Goal: Task Accomplishment & Management: Use online tool/utility

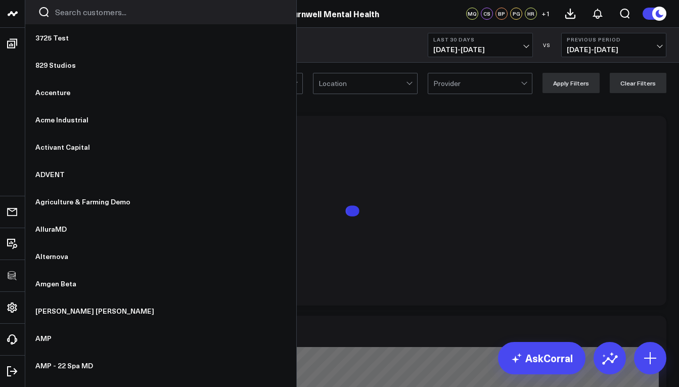
click at [92, 7] on input "Search customers input" at bounding box center [169, 12] width 228 height 11
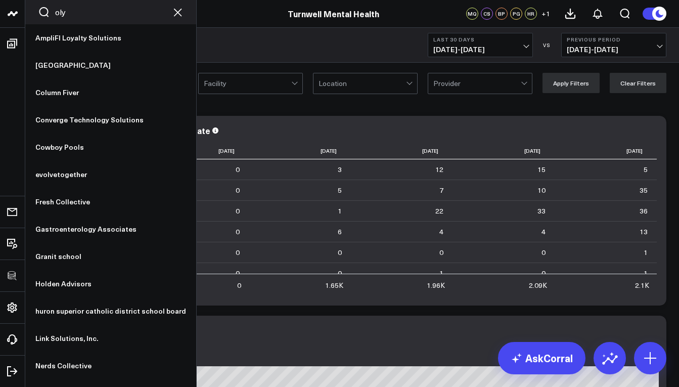
type input "olym"
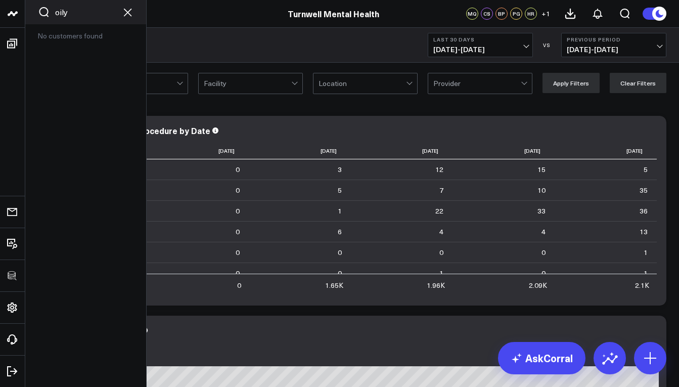
click at [62, 13] on div "Turnwell Mental Health" at bounding box center [333, 13] width 666 height 11
click at [19, 15] on link at bounding box center [12, 14] width 25 height 28
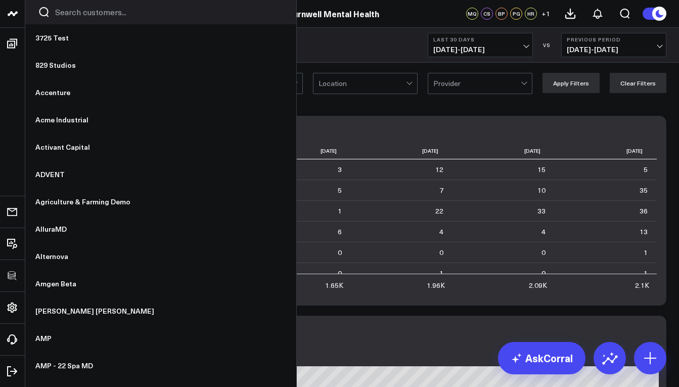
click at [75, 16] on input "Search customers input" at bounding box center [169, 12] width 228 height 11
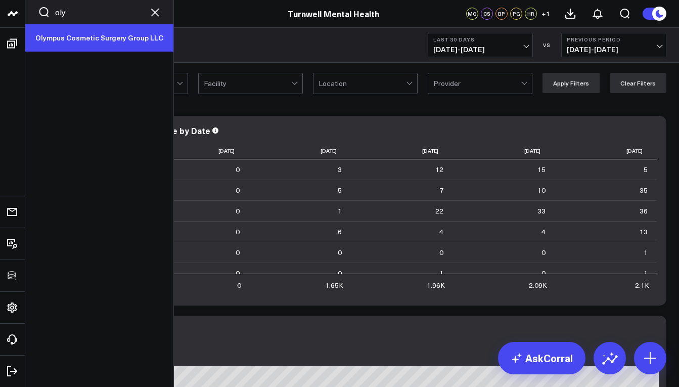
type input "oly"
click at [80, 33] on link "Olympus Cosmetic Surgery Group LLC" at bounding box center [99, 37] width 148 height 27
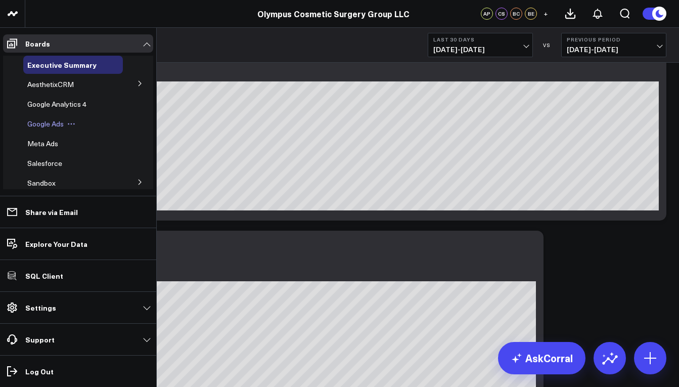
scroll to position [2, 0]
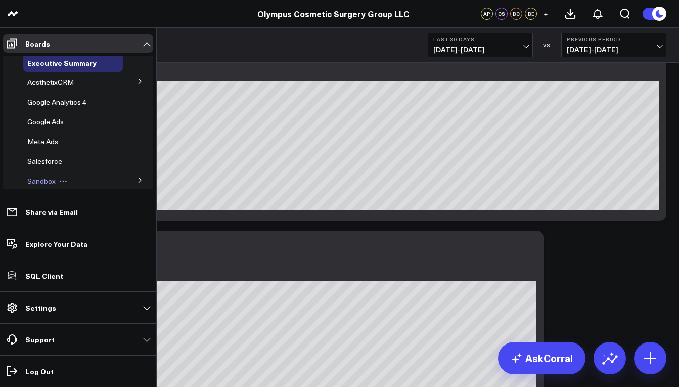
click at [91, 181] on div "Sandbox" at bounding box center [73, 181] width 100 height 18
click at [137, 181] on icon at bounding box center [140, 180] width 6 height 6
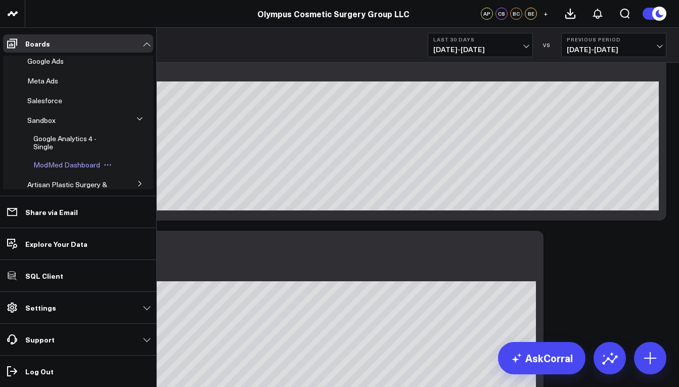
click at [65, 168] on span "ModMed Dashboard" at bounding box center [66, 165] width 67 height 10
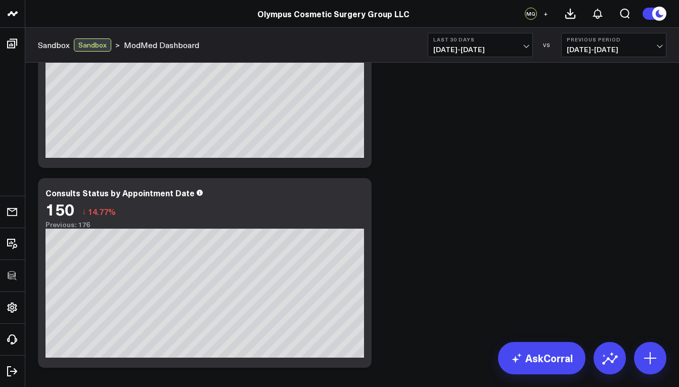
scroll to position [539, 0]
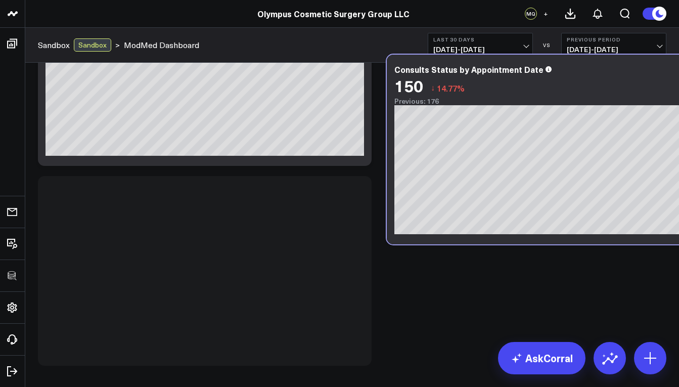
drag, startPoint x: 258, startPoint y: 192, endPoint x: 607, endPoint y: 71, distance: 369.1
click at [607, 71] on div "Consults Status by Appointment Date" at bounding box center [553, 69] width 318 height 9
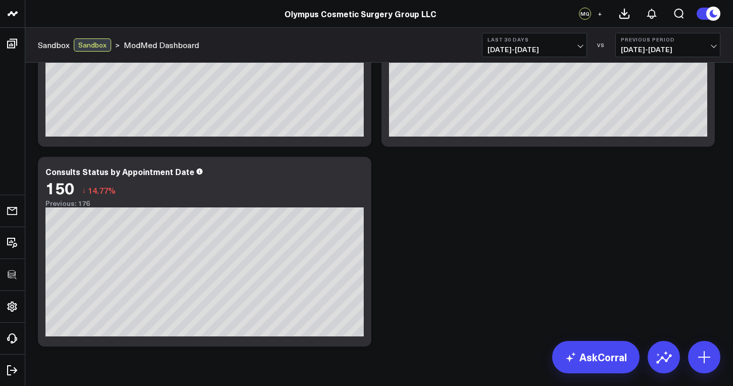
scroll to position [385, 0]
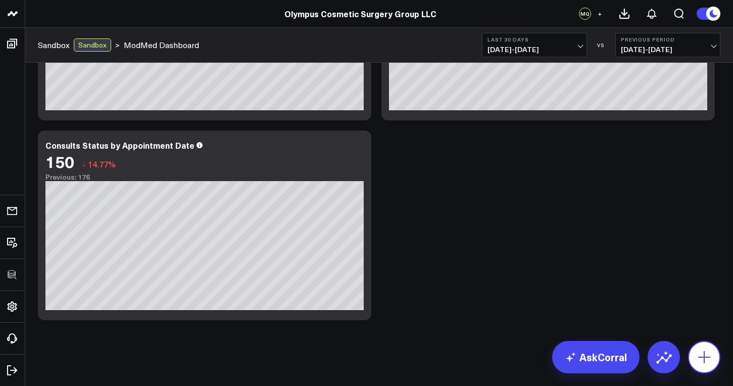
click at [678, 356] on icon at bounding box center [704, 357] width 12 height 12
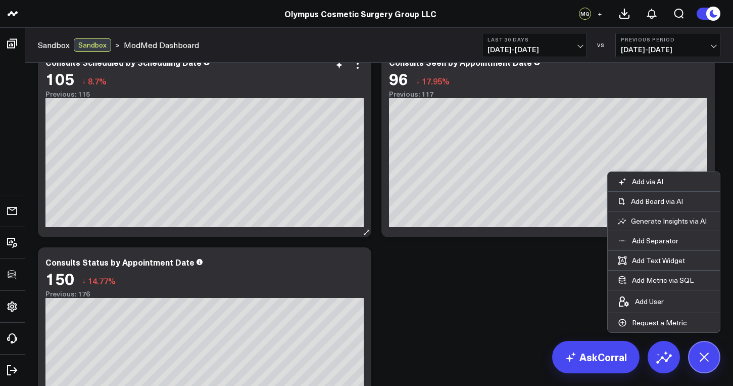
scroll to position [186, 0]
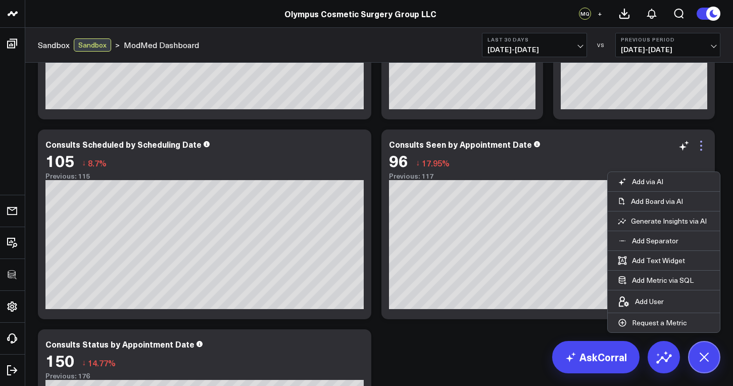
click at [678, 146] on icon at bounding box center [701, 145] width 12 height 12
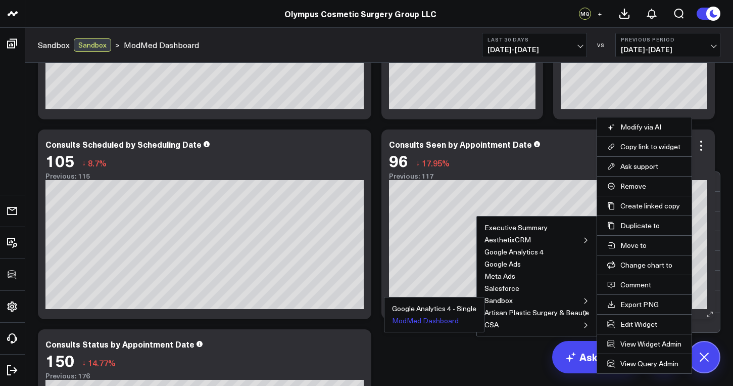
click at [453, 321] on button "ModMed Dashboard" at bounding box center [425, 320] width 67 height 7
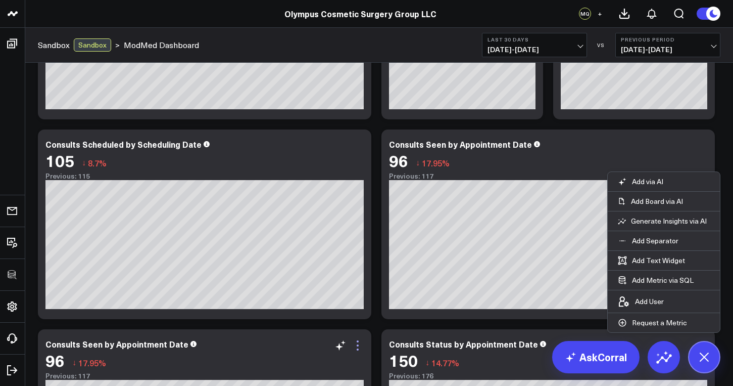
click at [358, 345] on icon at bounding box center [358, 345] width 2 height 2
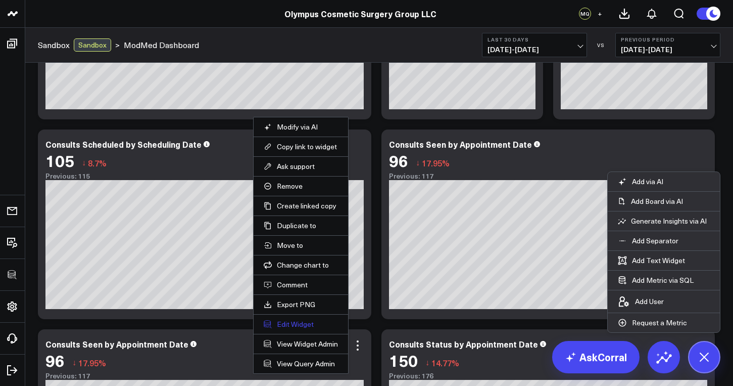
click at [315, 325] on button "Edit Widget" at bounding box center [301, 323] width 74 height 9
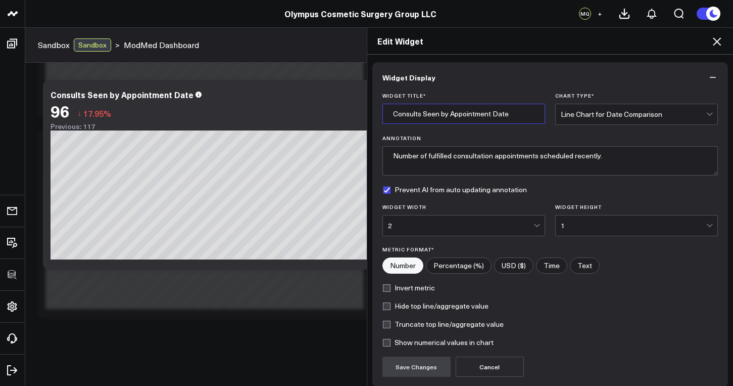
click at [414, 115] on input "Consults Seen by Appointment Date" at bounding box center [463, 114] width 163 height 20
drag, startPoint x: 434, startPoint y: 117, endPoint x: 389, endPoint y: 116, distance: 45.0
click at [389, 116] on input "Consults Seen by Appointment Date" at bounding box center [463, 114] width 163 height 20
drag, startPoint x: 469, startPoint y: 115, endPoint x: 427, endPoint y: 115, distance: 42.4
click at [427, 115] on input "All Visits by Appointment Date" at bounding box center [463, 114] width 163 height 20
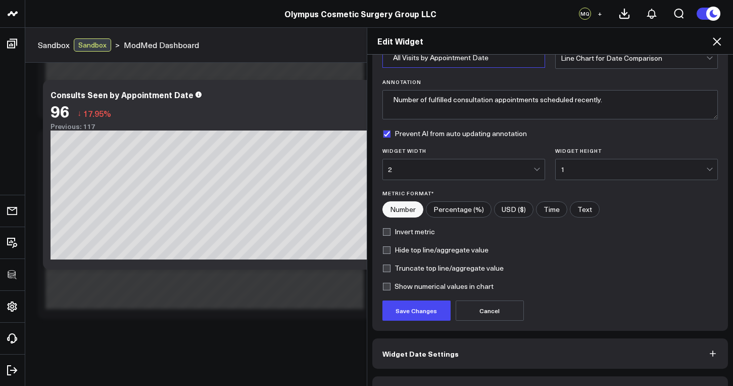
scroll to position [84, 0]
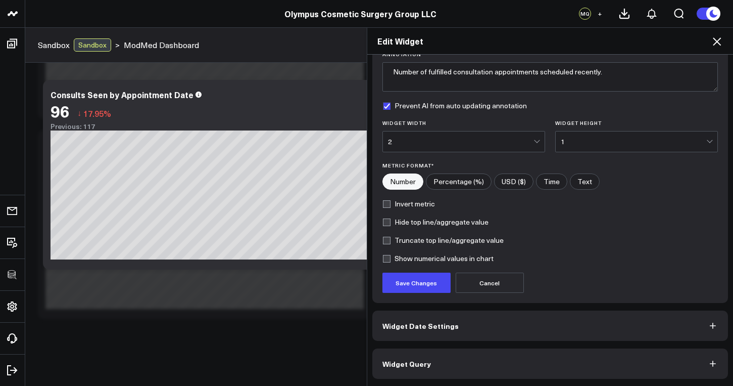
type input "All Visits by Appointment Date"
click at [521, 360] on button "Widget Query" at bounding box center [550, 363] width 356 height 30
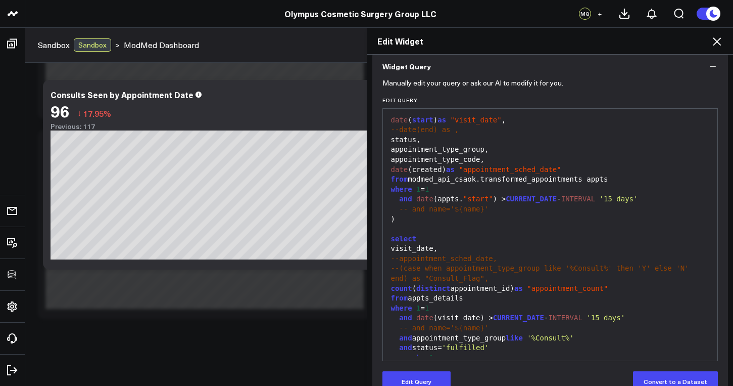
scroll to position [89, 0]
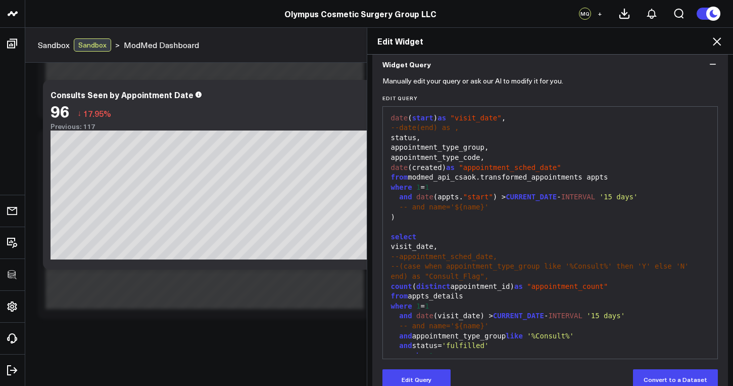
click at [392, 331] on div "and appointment_type_group like '%Consult%'" at bounding box center [550, 336] width 325 height 10
click at [433, 380] on button "Edit Query" at bounding box center [416, 379] width 68 height 20
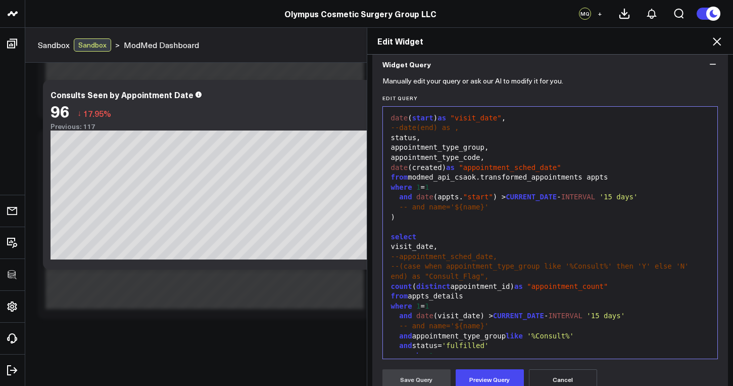
click at [399, 331] on span "and" at bounding box center [405, 335] width 13 height 8
click at [499, 381] on button "Preview Query" at bounding box center [490, 379] width 68 height 20
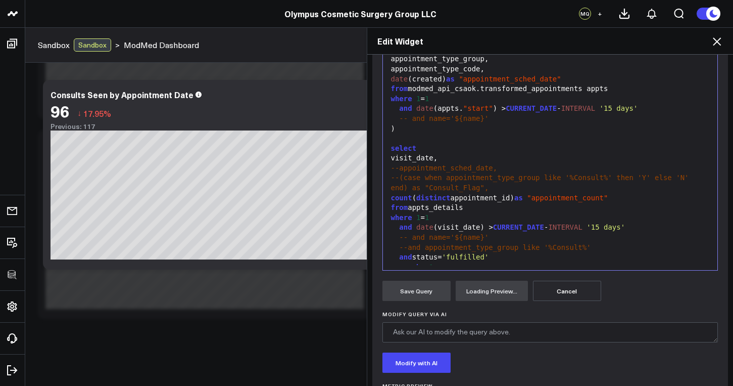
scroll to position [235, 0]
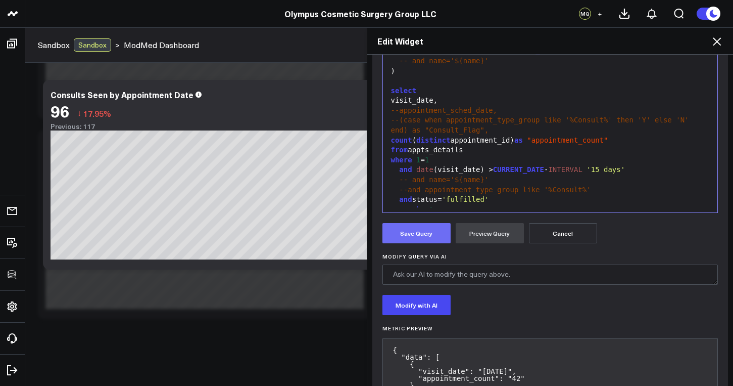
click at [427, 230] on button "Save Query" at bounding box center [416, 233] width 68 height 20
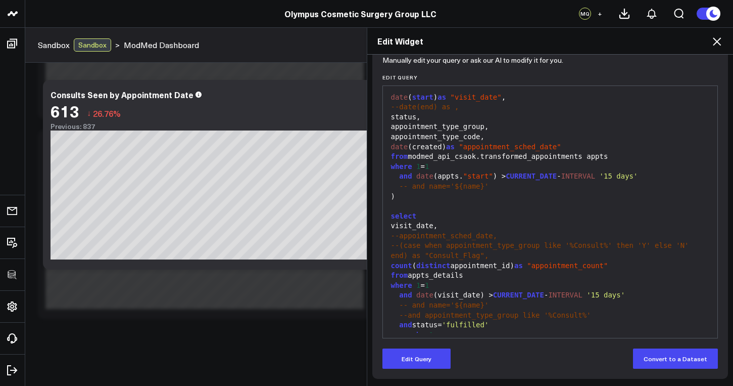
scroll to position [0, 0]
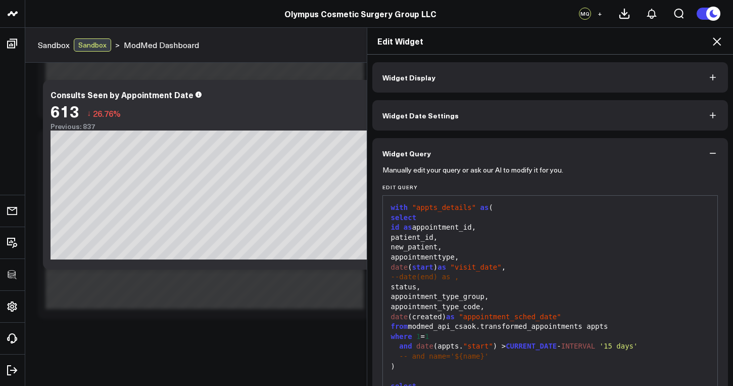
click at [459, 77] on button "Widget Display" at bounding box center [550, 77] width 356 height 30
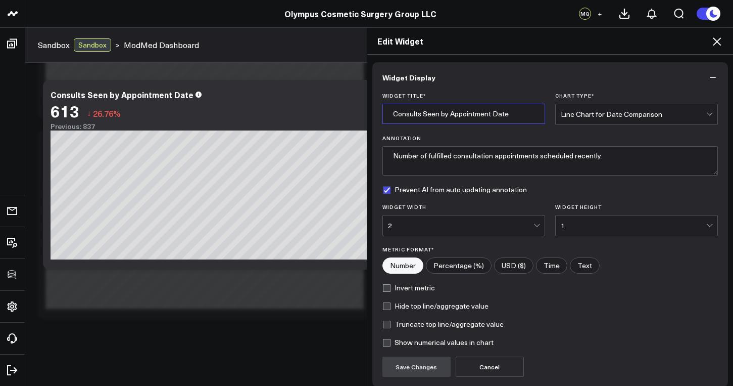
click at [429, 113] on input "Consults Seen by Appointment Date" at bounding box center [463, 114] width 163 height 20
drag, startPoint x: 434, startPoint y: 114, endPoint x: 382, endPoint y: 113, distance: 51.5
click at [382, 113] on input "Consults Seen by Appointment Date" at bounding box center [463, 114] width 163 height 20
type input "Visits Seen by Appointment Date"
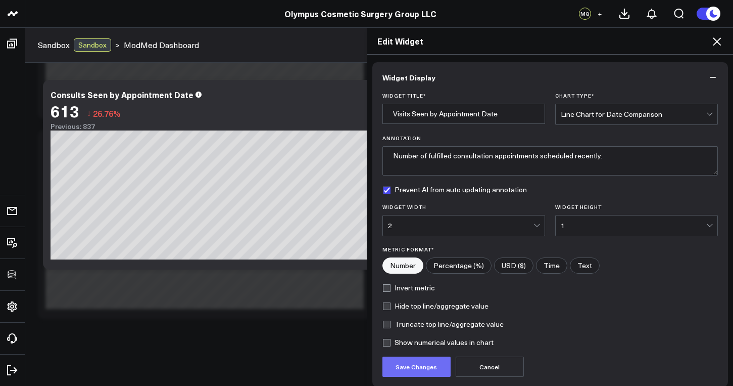
click at [417, 371] on button "Save Changes" at bounding box center [416, 366] width 68 height 20
click at [487, 159] on textarea "Number of fulfilled consultation appointments scheduled recently." at bounding box center [550, 160] width 336 height 29
drag, startPoint x: 491, startPoint y: 157, endPoint x: 452, endPoint y: 157, distance: 38.4
click at [452, 157] on textarea "Number of fulfilled consultation appointments scheduled recently." at bounding box center [550, 160] width 336 height 29
click at [496, 155] on textarea "Number of fulfilled appointments scheduled recently." at bounding box center [550, 160] width 336 height 29
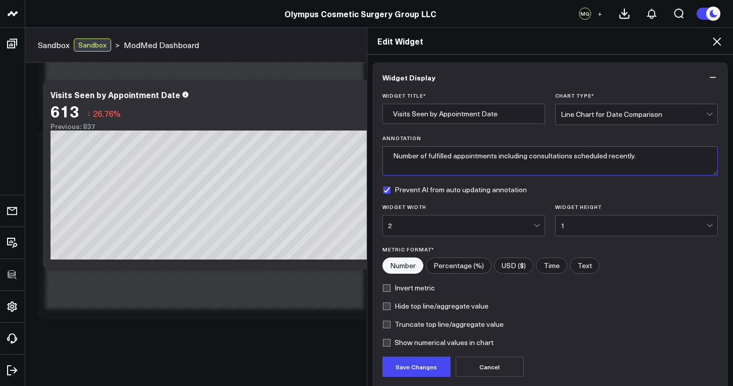
drag, startPoint x: 639, startPoint y: 157, endPoint x: 571, endPoint y: 158, distance: 67.7
click at [571, 158] on textarea "Number of fulfilled appointments including consultations scheduled recently." at bounding box center [550, 160] width 336 height 29
type textarea "Number of fulfilled appointments including consultations by actual visit date"
click at [413, 363] on button "Save Changes" at bounding box center [416, 366] width 68 height 20
click at [678, 44] on icon at bounding box center [717, 41] width 12 height 12
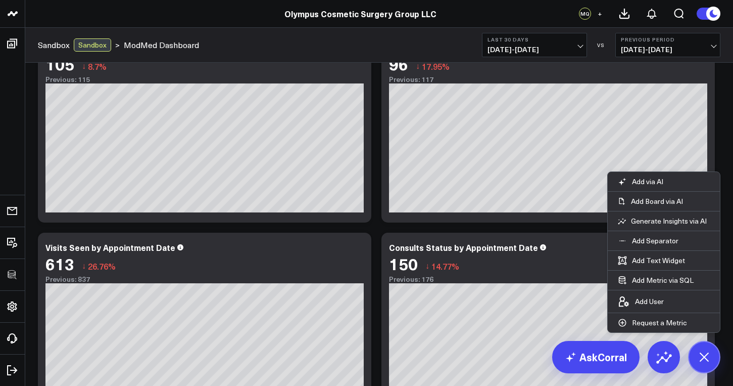
scroll to position [361, 0]
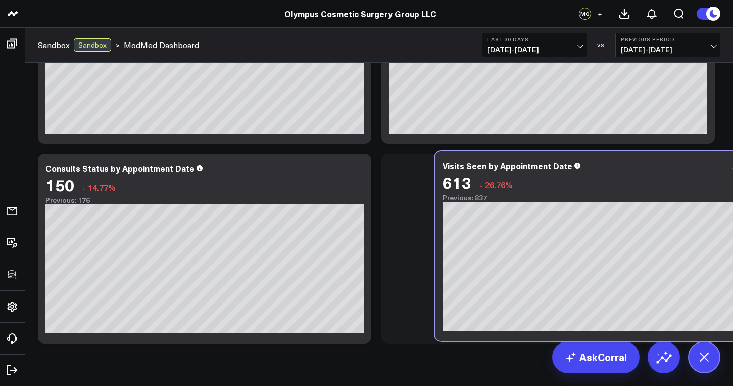
drag, startPoint x: 284, startPoint y: 163, endPoint x: 681, endPoint y: 160, distance: 397.1
click at [678, 160] on div "Visits Seen by Appointment Date 613 ↓ 26.76% Previous: 837 [#fff fontSize:14px …" at bounding box center [601, 245] width 333 height 189
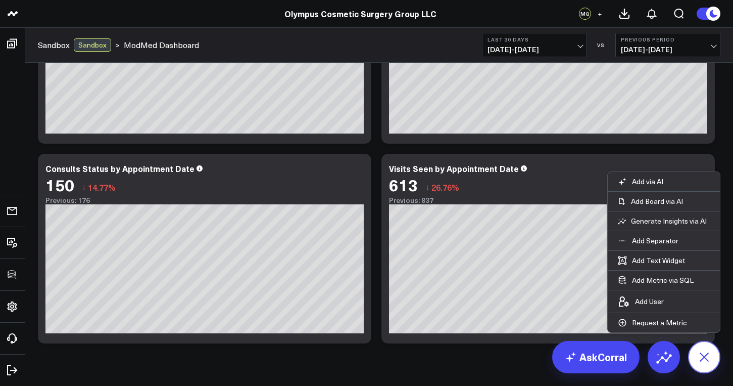
click at [678, 355] on icon at bounding box center [704, 356] width 23 height 23
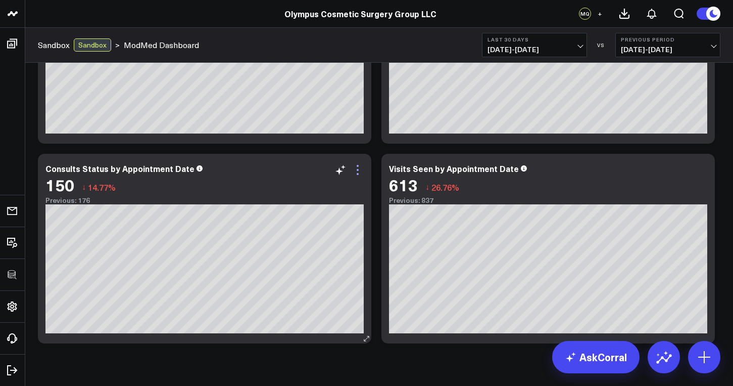
click at [358, 168] on icon at bounding box center [358, 170] width 12 height 12
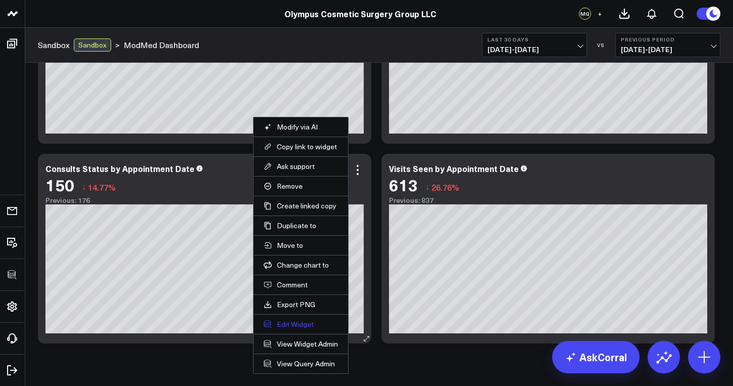
click at [294, 322] on button "Edit Widget" at bounding box center [301, 323] width 74 height 9
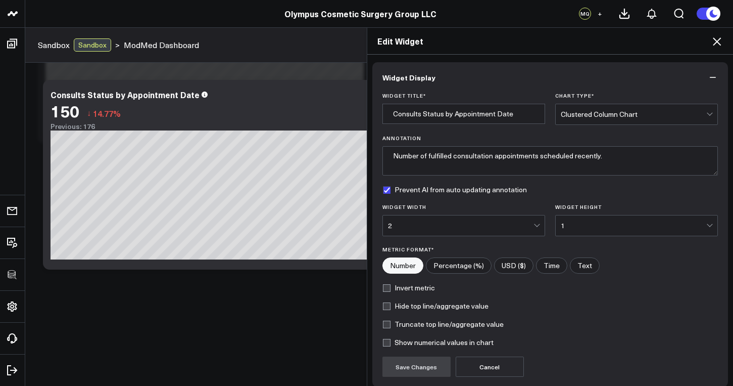
scroll to position [84, 0]
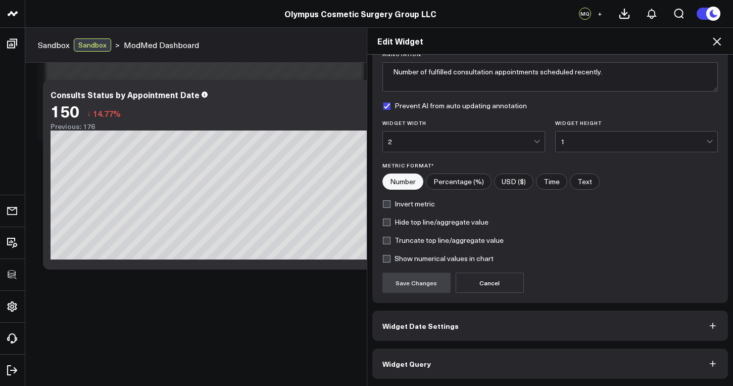
click at [446, 335] on button "Widget Date Settings" at bounding box center [550, 325] width 356 height 30
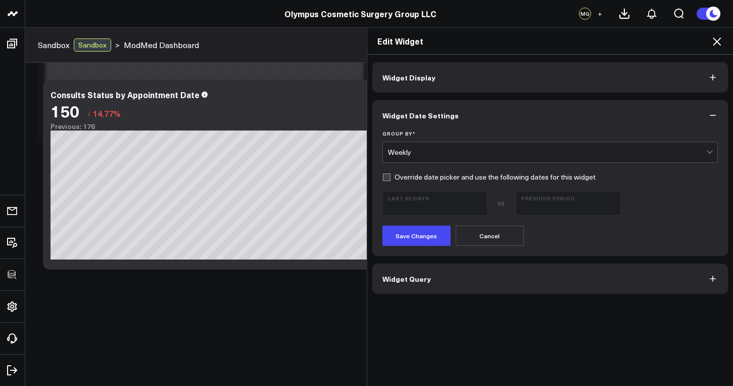
click at [416, 150] on div "Weekly" at bounding box center [547, 152] width 319 height 8
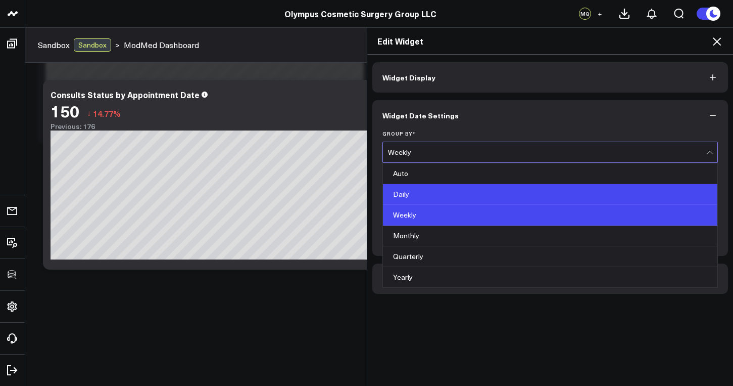
click at [414, 195] on div "Daily" at bounding box center [550, 194] width 335 height 21
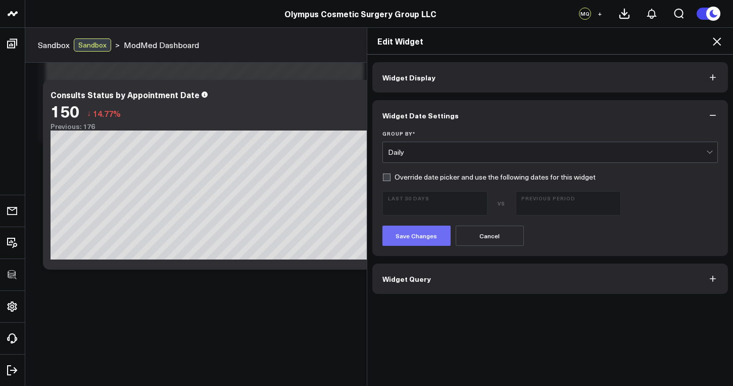
click at [419, 232] on button "Save Changes" at bounding box center [416, 235] width 68 height 20
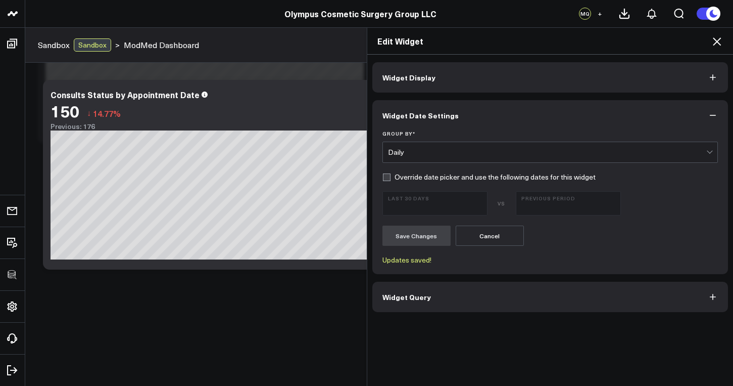
click at [678, 43] on icon at bounding box center [717, 41] width 12 height 12
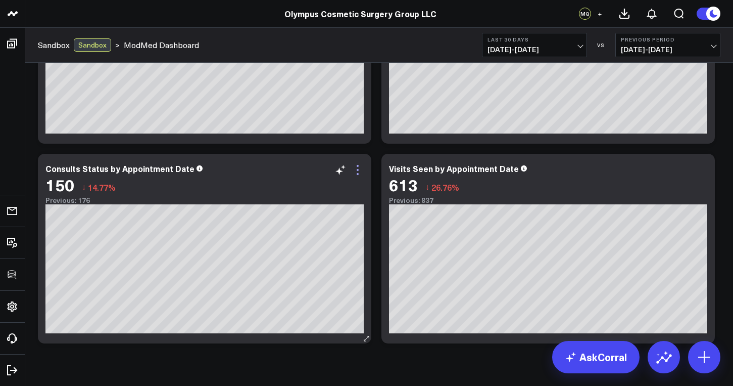
click at [357, 171] on icon at bounding box center [358, 170] width 12 height 12
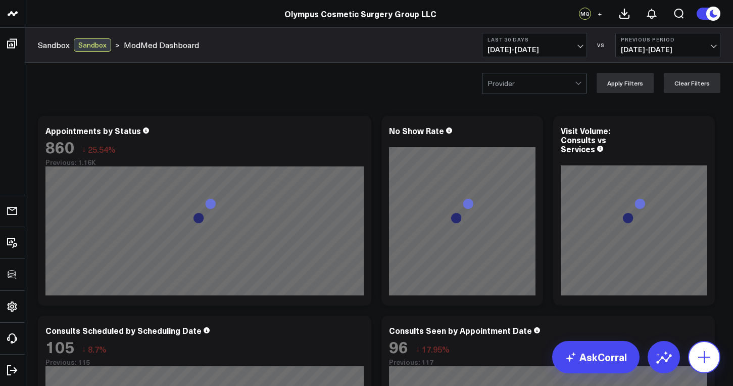
click at [678, 356] on icon at bounding box center [704, 357] width 12 height 12
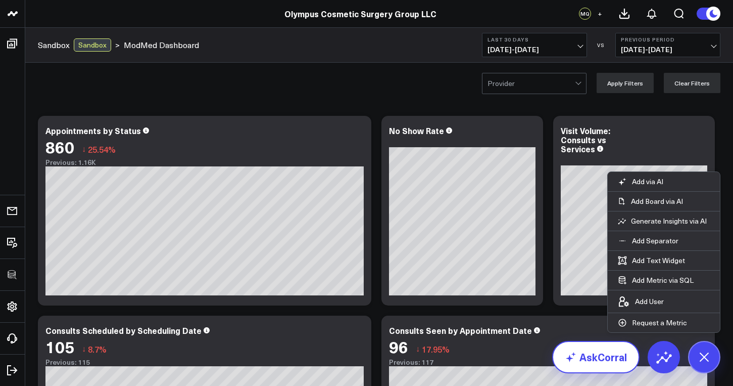
click at [602, 366] on link "AskCorral" at bounding box center [595, 357] width 87 height 32
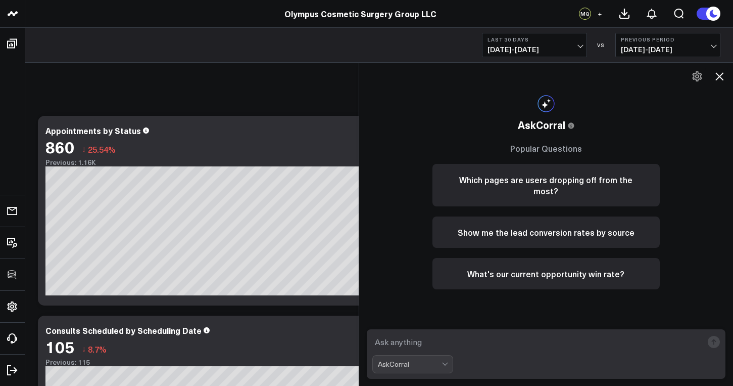
click at [425, 339] on textarea at bounding box center [537, 341] width 331 height 18
click at [449, 344] on textarea "number of patients with seen appointments" at bounding box center [537, 341] width 331 height 18
click at [449, 345] on textarea "number of patients more than one with seen appointments" at bounding box center [537, 341] width 331 height 18
click at [537, 343] on textarea "number of patients with more than one with seen appointments" at bounding box center [537, 341] width 331 height 18
click at [606, 343] on textarea "number of patients with more than one fulfilled appointments" at bounding box center [537, 341] width 331 height 18
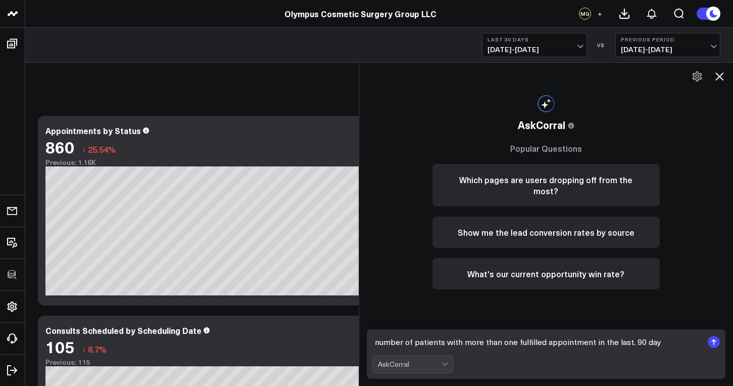
type textarea "number of patients with more than one fulfilled appointment in the last. 90 days"
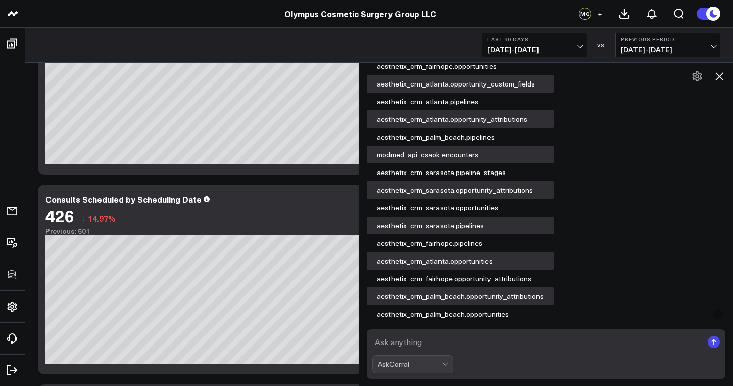
scroll to position [17, 0]
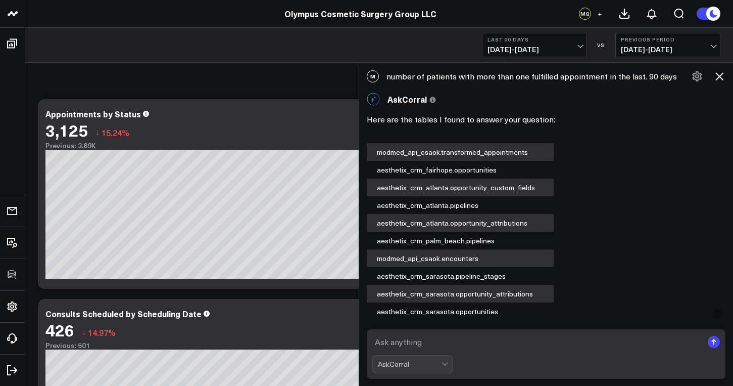
click at [678, 79] on icon at bounding box center [697, 76] width 10 height 10
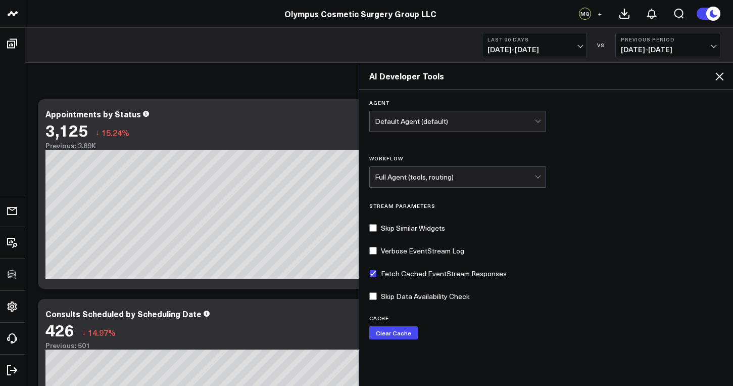
click at [678, 80] on h2 "AI Developer Tools" at bounding box center [546, 75] width 354 height 11
click at [678, 76] on icon at bounding box center [719, 76] width 12 height 12
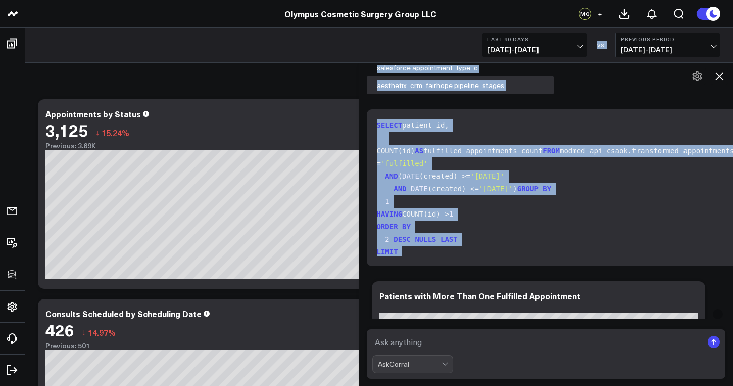
scroll to position [427, 0]
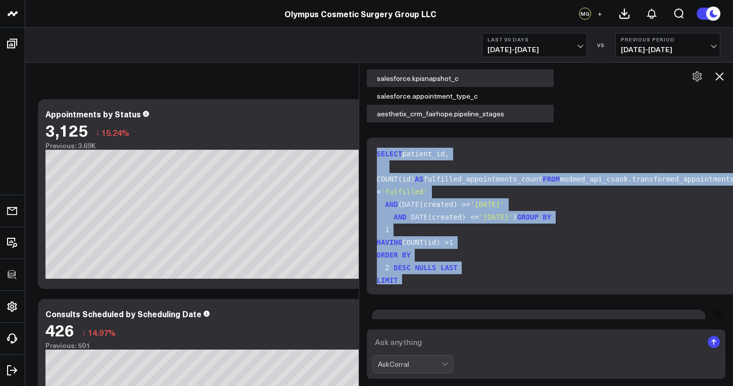
drag, startPoint x: 421, startPoint y: 136, endPoint x: 378, endPoint y: 155, distance: 46.6
click at [378, 155] on div "SELECT patient_id, COUNT(id) AS fulfilled_appointments_count FROM modmed_api_cs…" at bounding box center [577, 215] width 421 height 157
copy code "SELECT patient_id, COUNT(id) AS fulfilled_appointments_count FROM modmed_api_cs…"
click at [678, 83] on button at bounding box center [719, 76] width 17 height 17
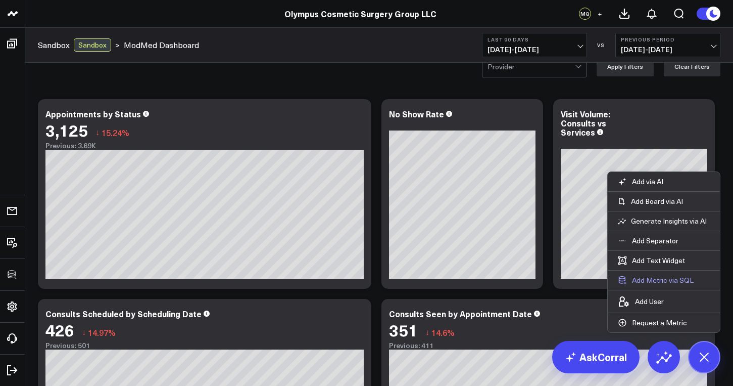
click at [661, 282] on button "Add Metric via SQL" at bounding box center [656, 279] width 96 height 19
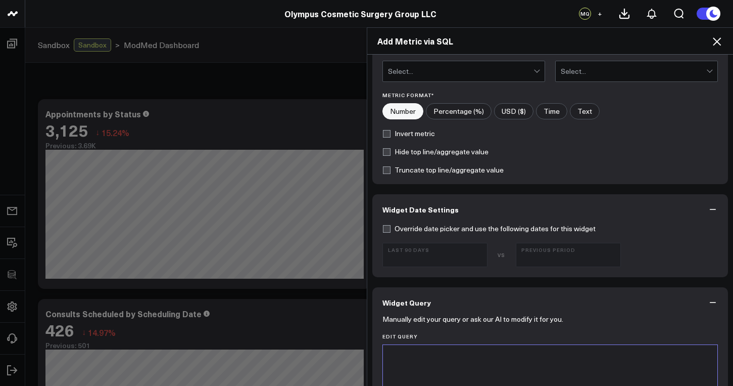
scroll to position [266, 0]
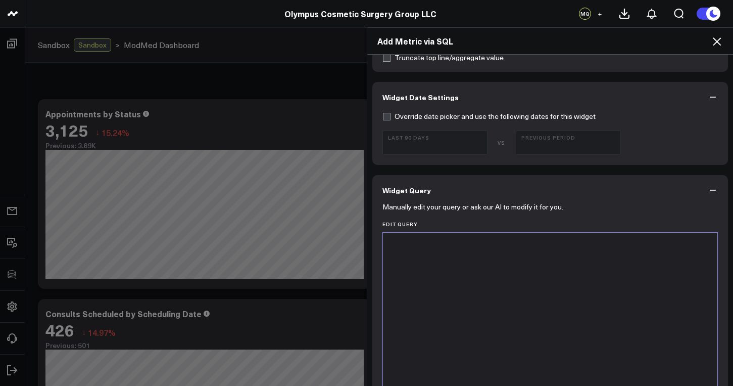
click at [455, 295] on div at bounding box center [550, 358] width 325 height 242
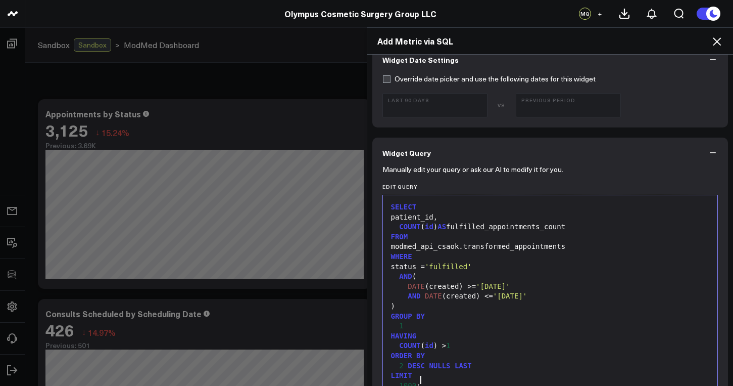
scroll to position [324, 0]
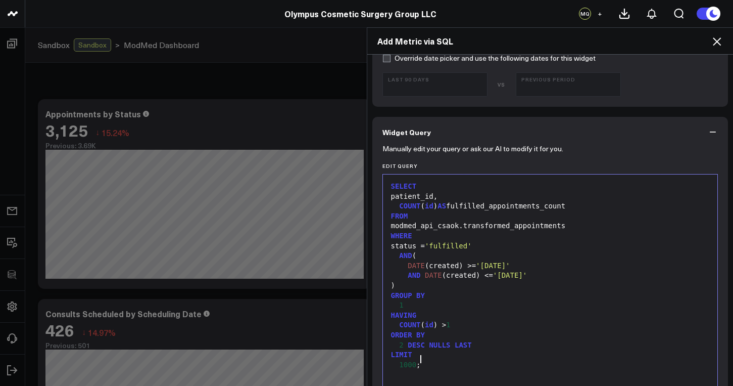
click at [388, 187] on div "SELECT" at bounding box center [550, 186] width 325 height 10
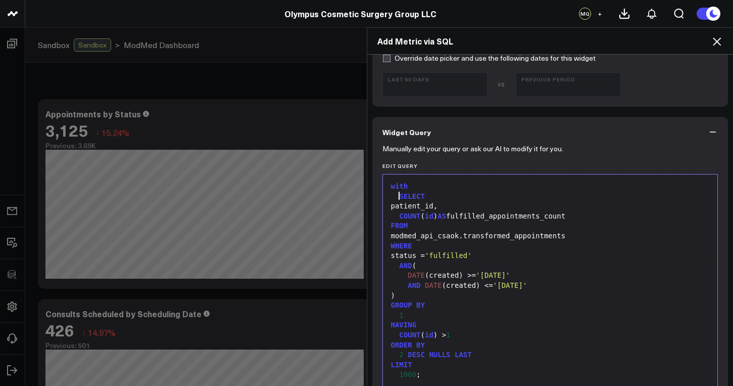
click at [419, 184] on div "with" at bounding box center [550, 186] width 325 height 10
click at [409, 183] on div "with patient_visits as ( )" at bounding box center [550, 186] width 325 height 10
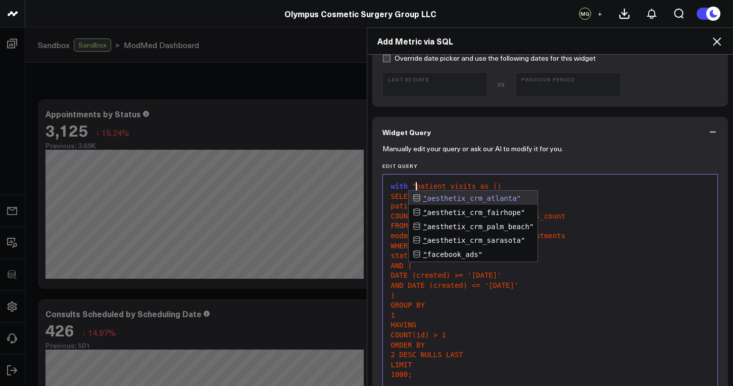
click at [472, 187] on span ""patient_visits as ()" at bounding box center [456, 186] width 89 height 8
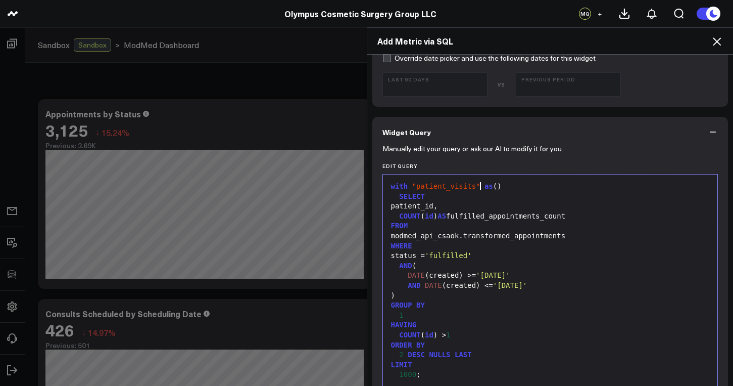
click at [505, 188] on div "with "patient_visits" as ()" at bounding box center [550, 186] width 325 height 10
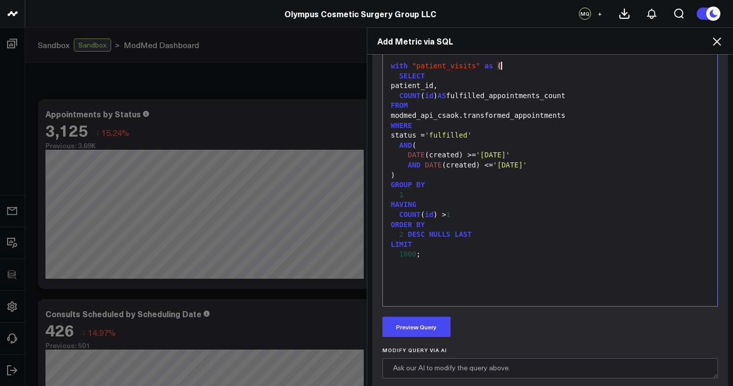
scroll to position [514, 0]
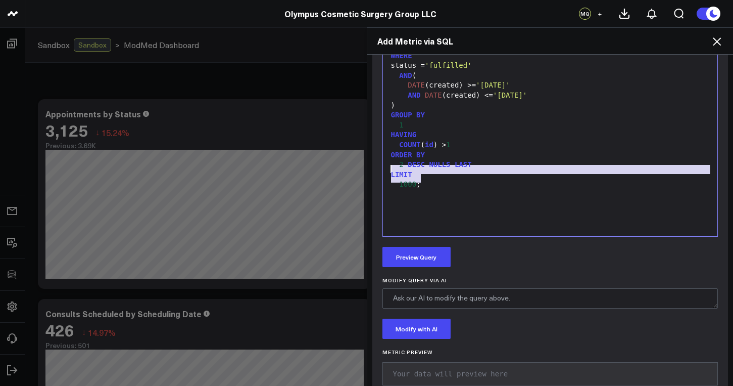
drag, startPoint x: 423, startPoint y: 180, endPoint x: 387, endPoint y: 171, distance: 37.5
click at [388, 171] on div "with "patient_visits" as ( SELECT patient_id, COUNT ( id ) AS fulfilled_appoint…" at bounding box center [550, 110] width 325 height 242
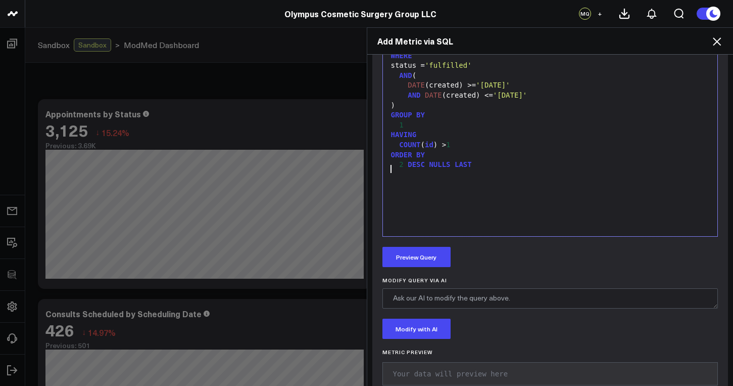
scroll to position [499, 0]
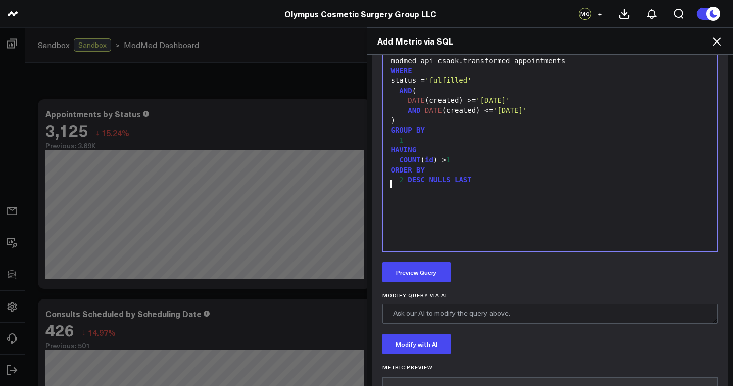
click at [391, 166] on span "ORDER" at bounding box center [401, 170] width 21 height 8
click at [388, 178] on div "2 DESC NULLS LAST" at bounding box center [550, 180] width 325 height 10
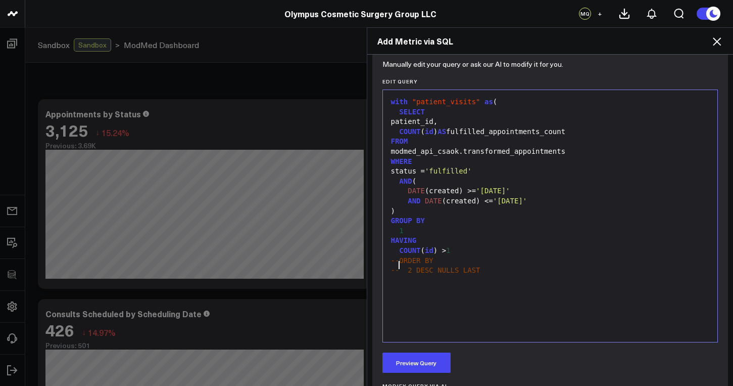
scroll to position [396, 0]
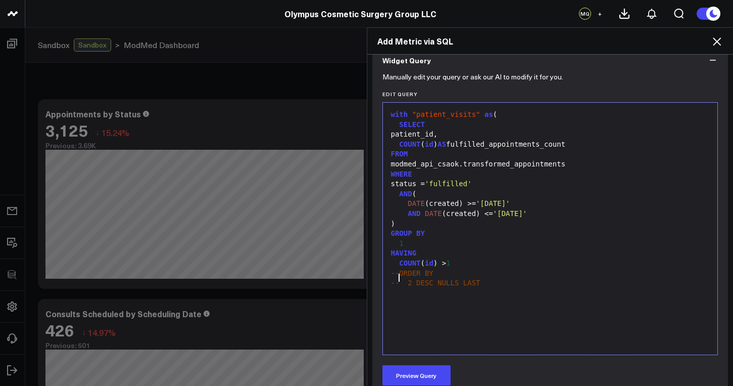
click at [490, 180] on div "status = 'fulfilled'" at bounding box center [550, 184] width 325 height 10
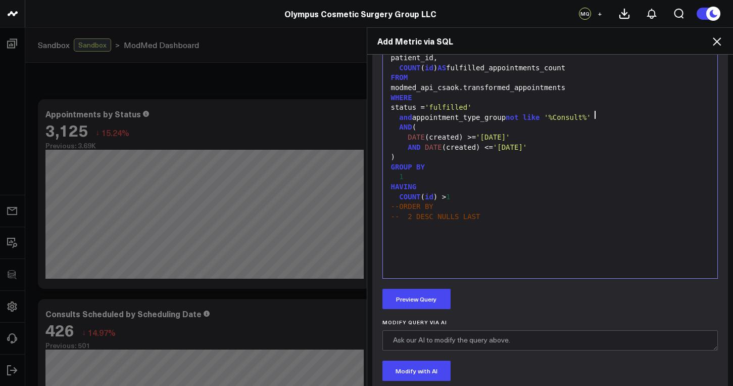
scroll to position [460, 0]
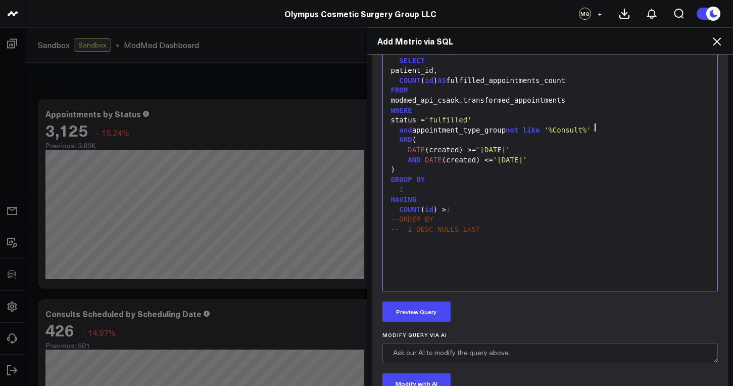
click at [457, 205] on div "COUNT ( id ) > 1" at bounding box center [550, 210] width 325 height 10
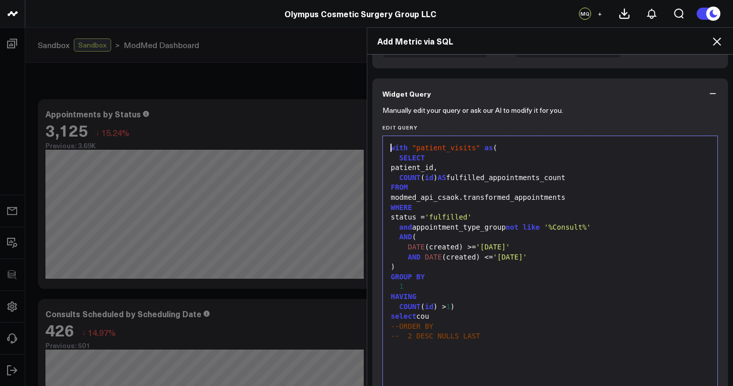
scroll to position [365, 0]
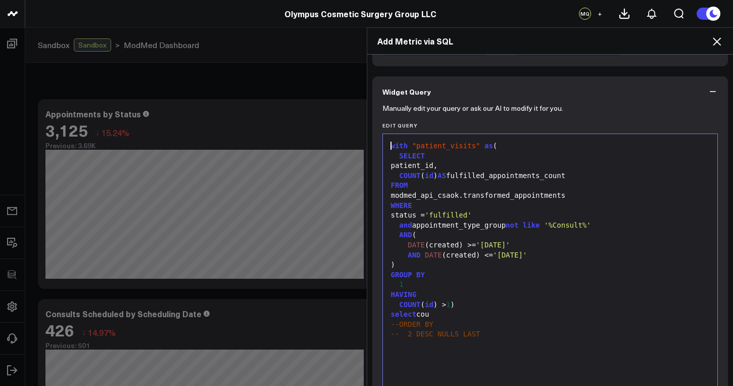
click at [460, 310] on div "select cou" at bounding box center [550, 314] width 325 height 10
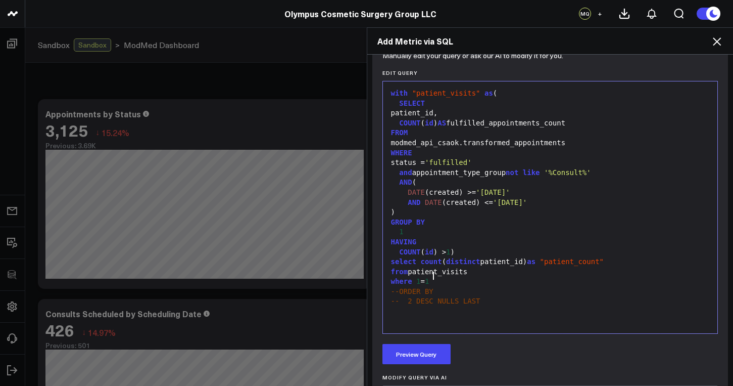
scroll to position [433, 0]
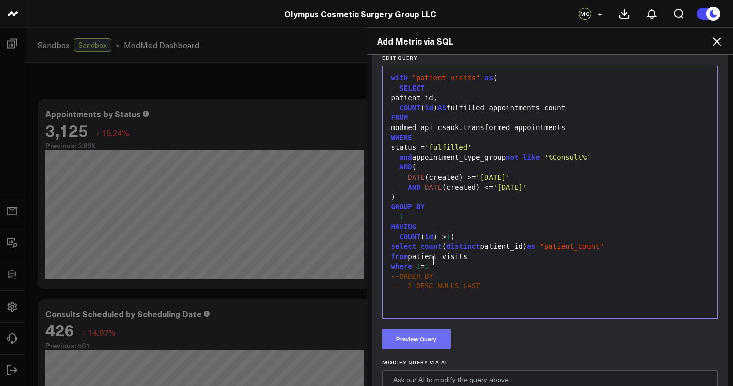
click at [423, 341] on button "Preview Query" at bounding box center [416, 338] width 68 height 20
click at [453, 154] on div "and appointment_type_group not like '%Consult%'" at bounding box center [550, 158] width 325 height 10
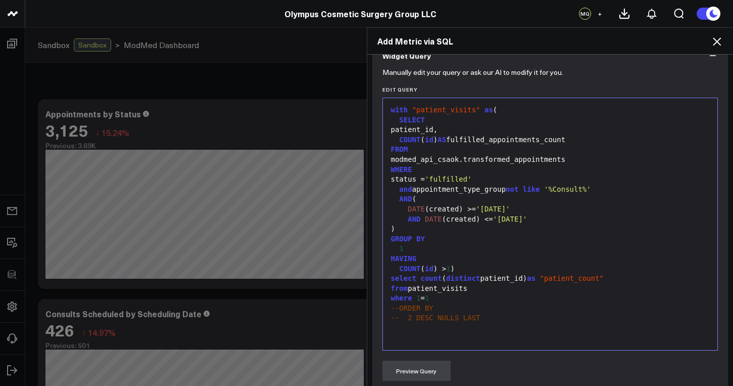
scroll to position [0, 0]
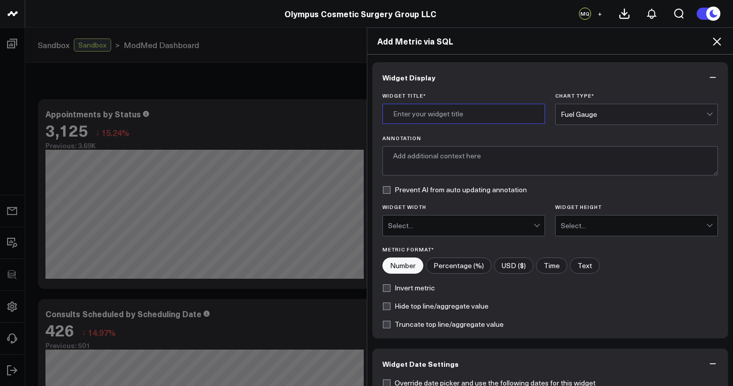
click at [442, 113] on input "Widget Title *" at bounding box center [463, 114] width 163 height 20
type input "Patients with Multiple Services (Last 90 days)"
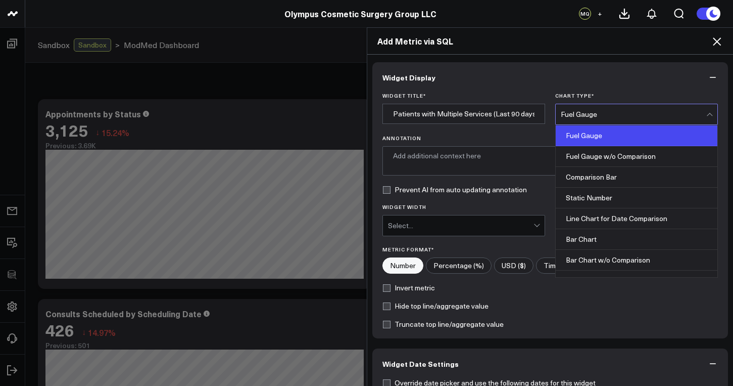
click at [600, 118] on div "Fuel Gauge" at bounding box center [634, 114] width 146 height 20
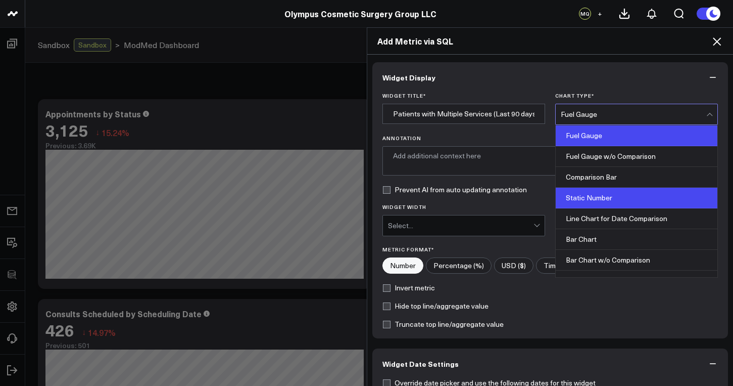
click at [602, 190] on div "Static Number" at bounding box center [637, 197] width 162 height 21
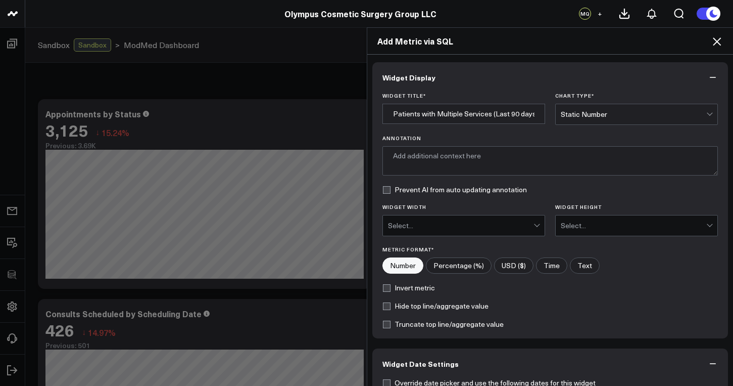
scroll to position [72, 0]
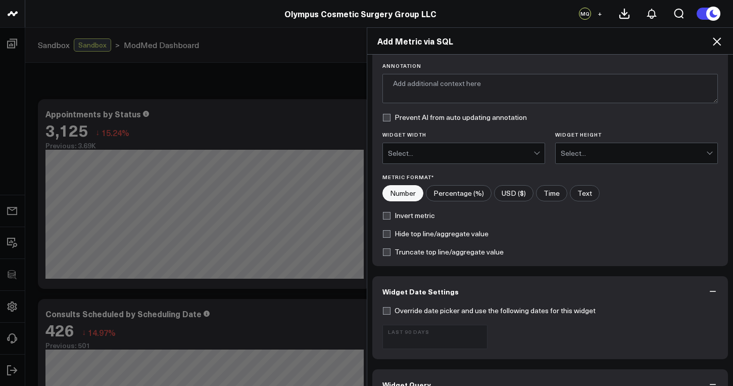
click at [468, 150] on div "Select..." at bounding box center [461, 153] width 146 height 8
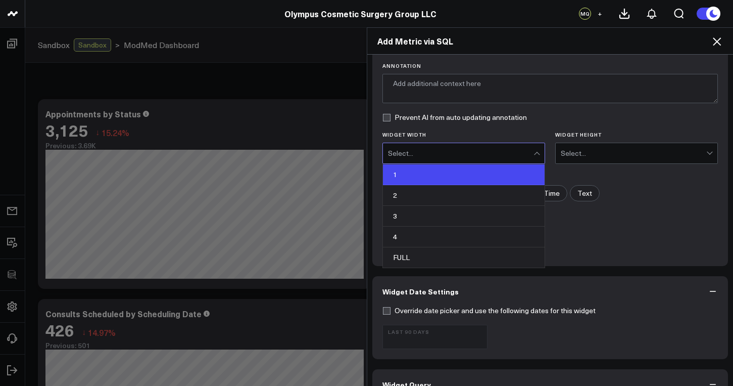
click at [450, 179] on div "1" at bounding box center [464, 174] width 162 height 21
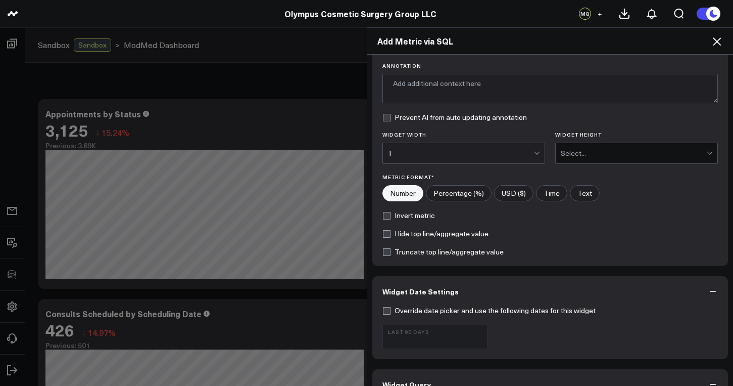
click at [588, 155] on div "Select..." at bounding box center [634, 153] width 146 height 8
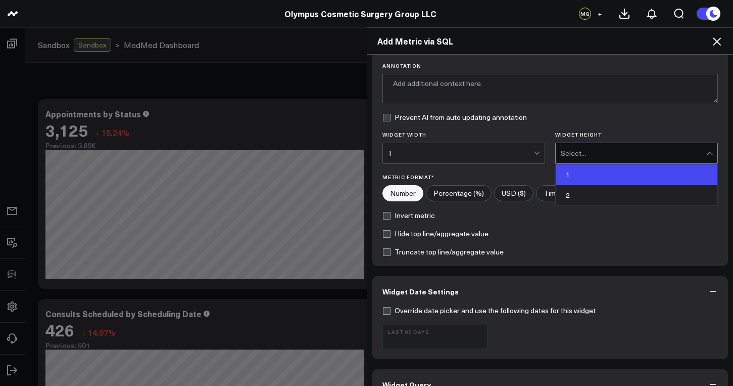
click at [578, 175] on div "1" at bounding box center [637, 174] width 162 height 21
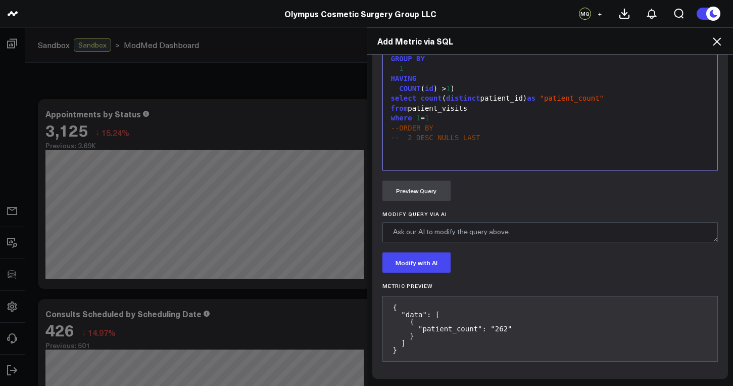
scroll to position [611, 0]
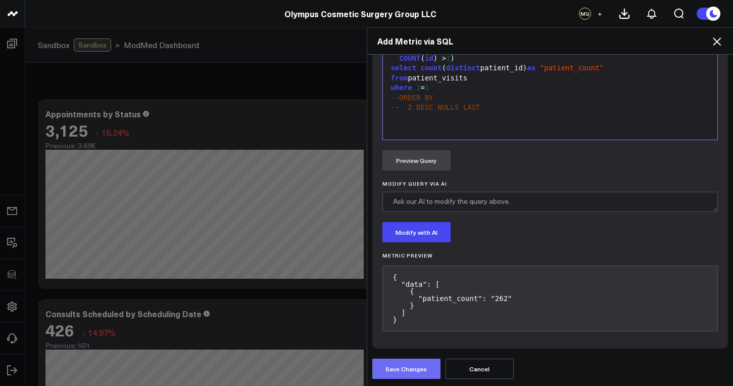
click at [409, 364] on button "Save Changes" at bounding box center [406, 368] width 68 height 20
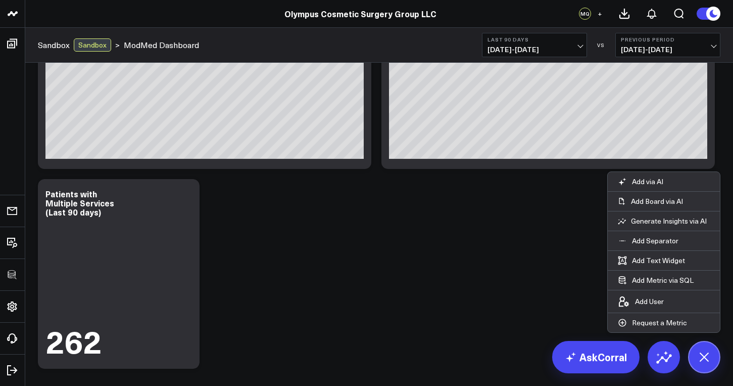
scroll to position [338, 0]
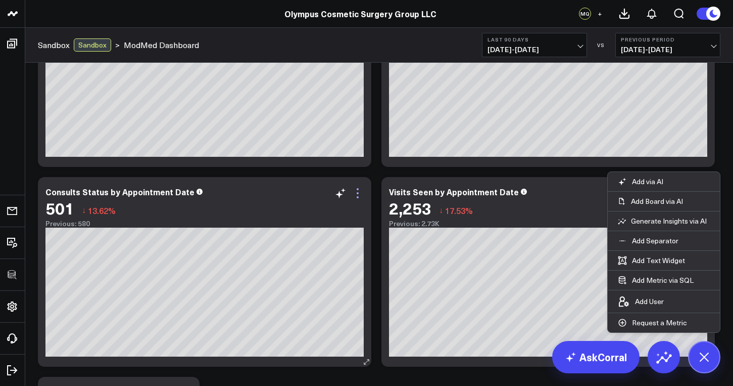
click at [359, 197] on icon at bounding box center [358, 193] width 12 height 12
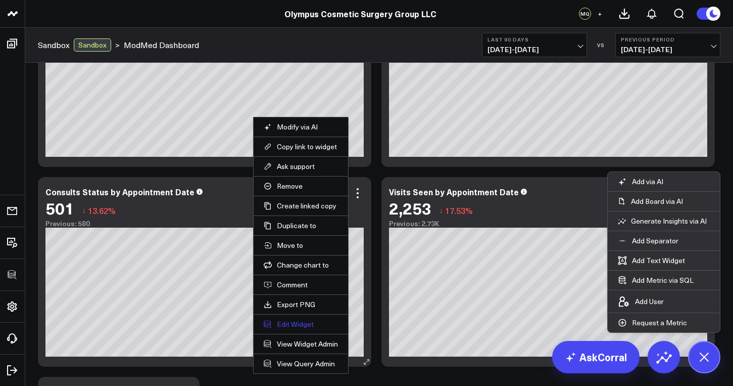
click at [295, 322] on button "Edit Widget" at bounding box center [301, 323] width 74 height 9
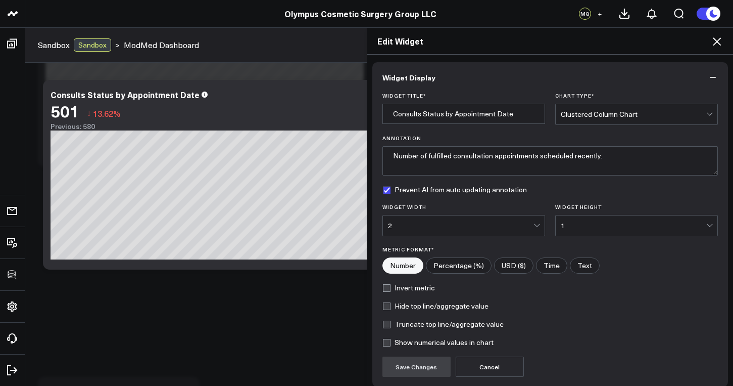
scroll to position [84, 0]
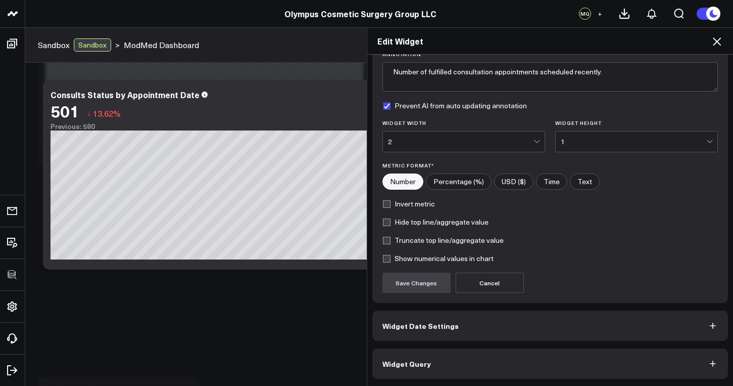
click at [474, 326] on button "Widget Date Settings" at bounding box center [550, 325] width 356 height 30
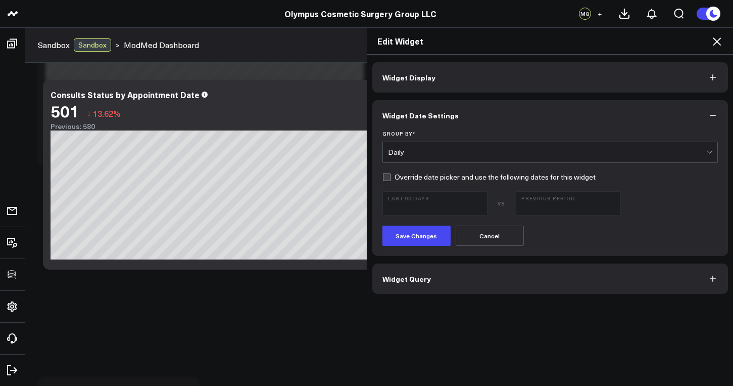
scroll to position [0, 0]
click at [416, 148] on div "Daily" at bounding box center [547, 152] width 319 height 20
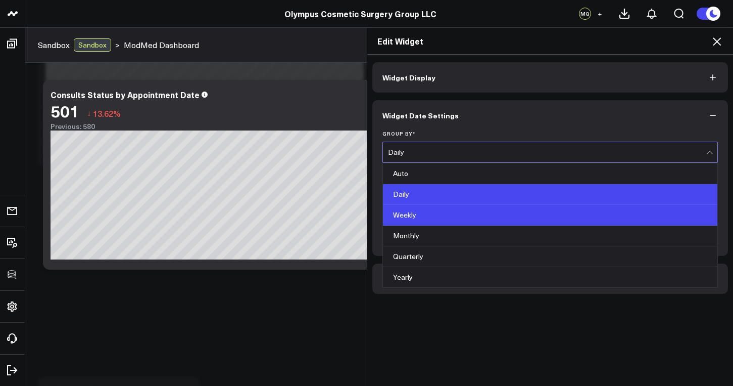
click at [414, 219] on div "Weekly" at bounding box center [550, 215] width 335 height 21
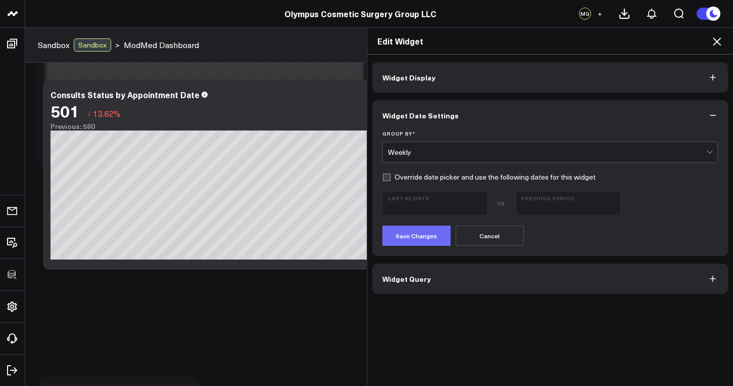
click at [421, 235] on button "Save Changes" at bounding box center [416, 235] width 68 height 20
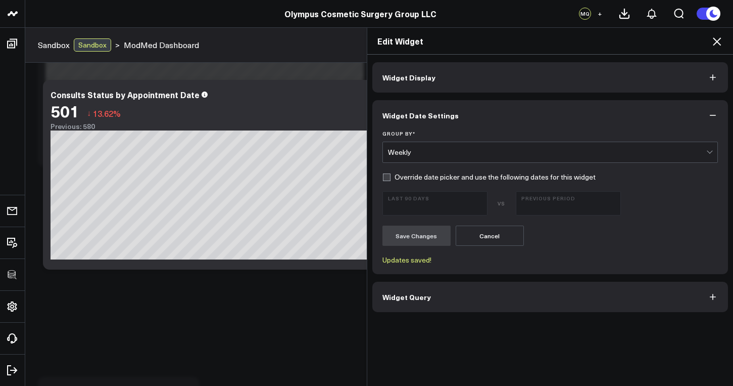
click at [678, 42] on icon at bounding box center [717, 41] width 12 height 12
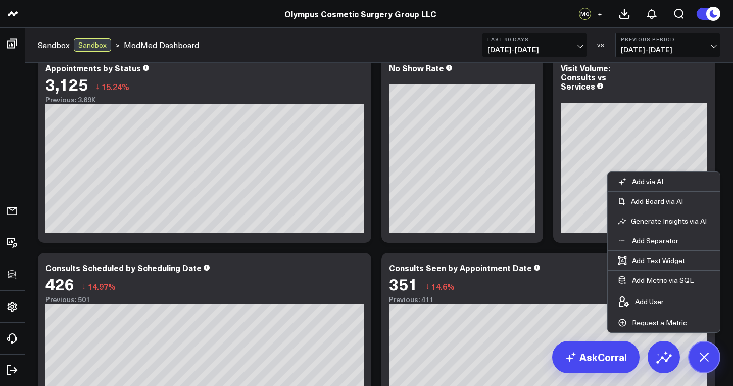
scroll to position [49, 0]
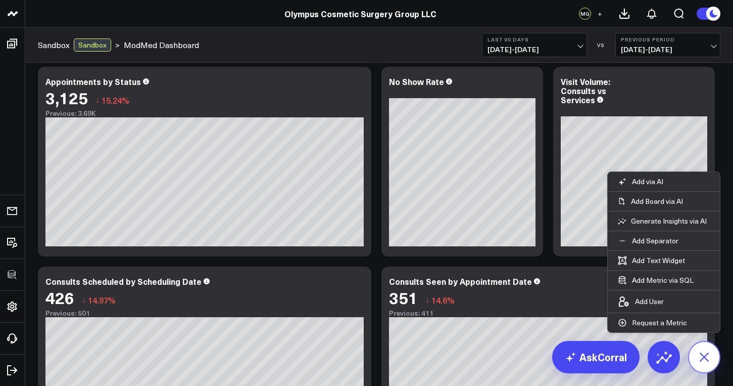
click at [678, 368] on button at bounding box center [704, 357] width 32 height 32
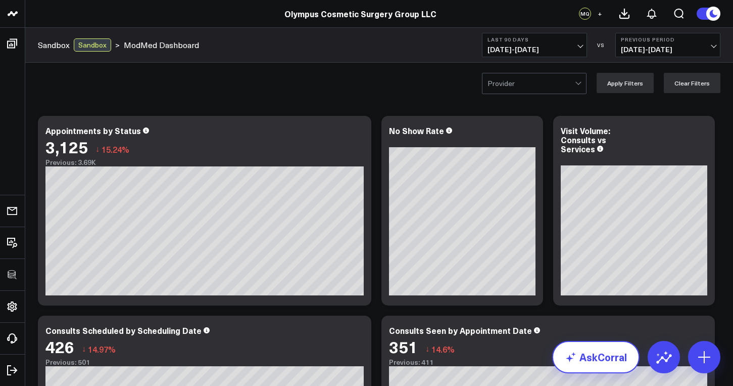
scroll to position [2, 0]
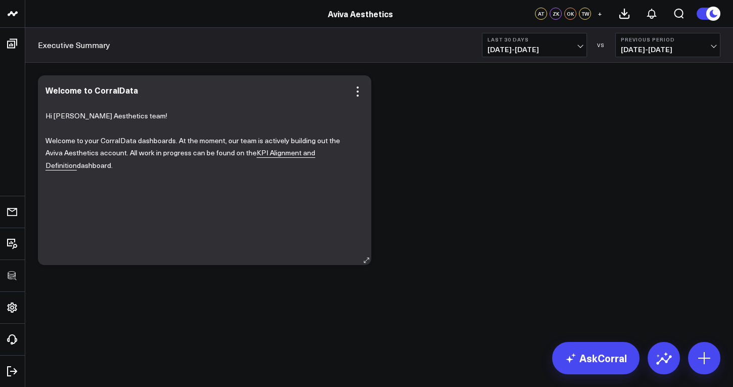
click at [245, 150] on link "KPI Alignment and Definition" at bounding box center [180, 159] width 270 height 23
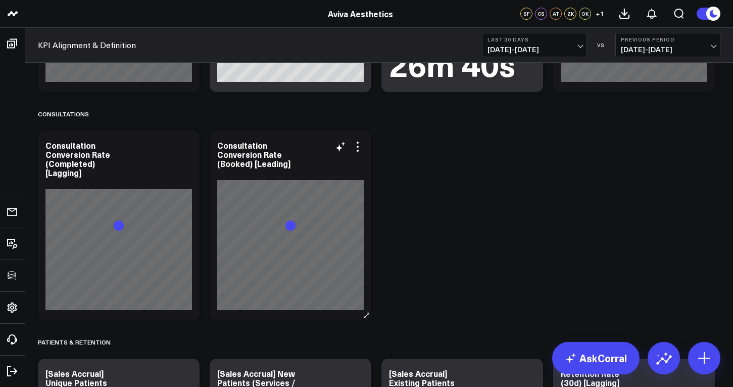
scroll to position [3447, 0]
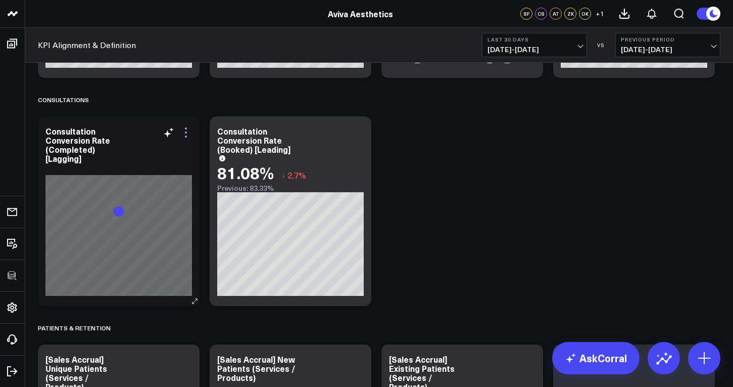
click at [186, 134] on icon at bounding box center [186, 132] width 12 height 12
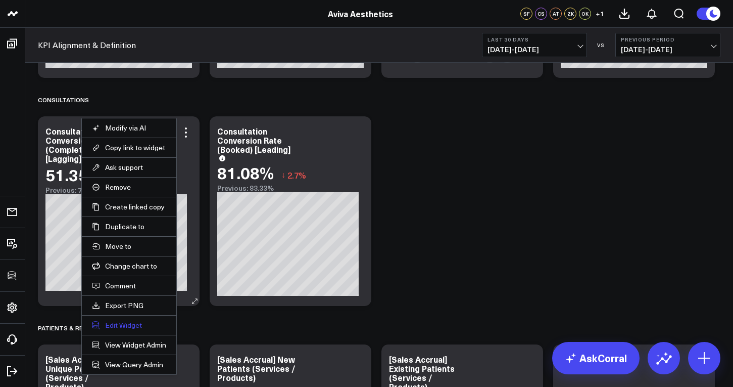
click at [140, 329] on button "Edit Widget" at bounding box center [129, 324] width 74 height 9
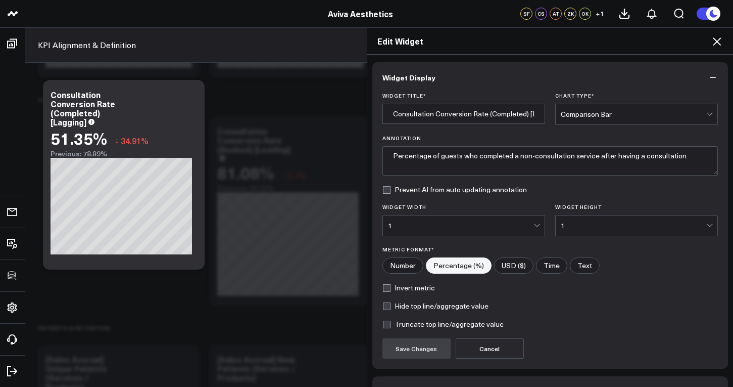
scroll to position [65, 0]
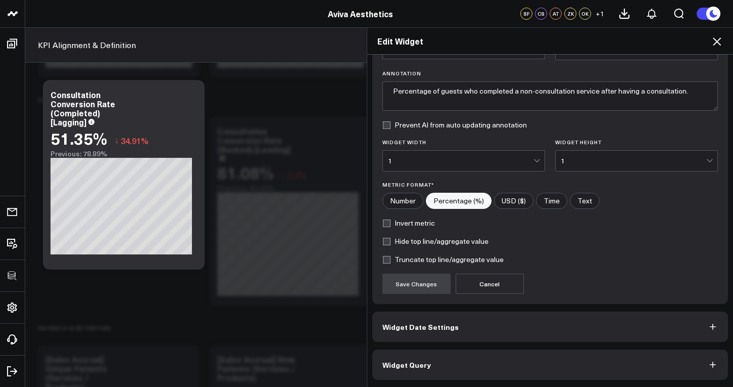
click at [462, 361] on button "Widget Query" at bounding box center [550, 364] width 356 height 30
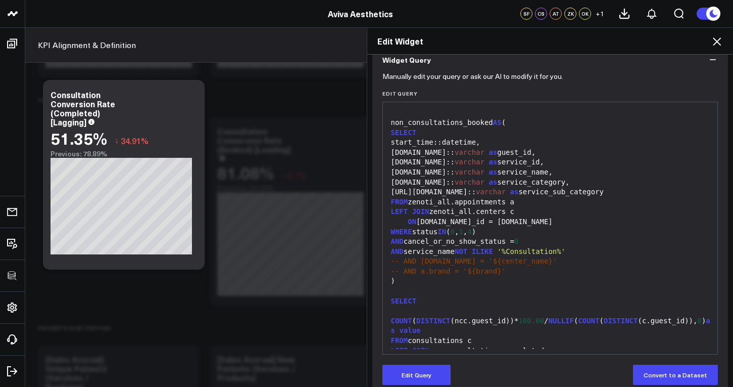
scroll to position [109, 0]
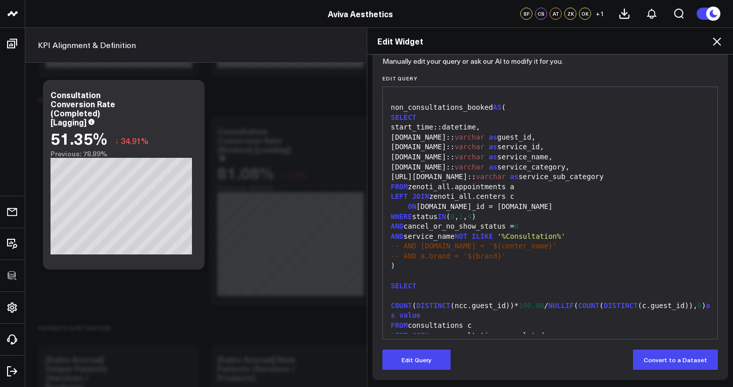
click at [724, 42] on div "Edit Widget" at bounding box center [550, 41] width 366 height 27
click at [721, 42] on icon at bounding box center [717, 41] width 12 height 12
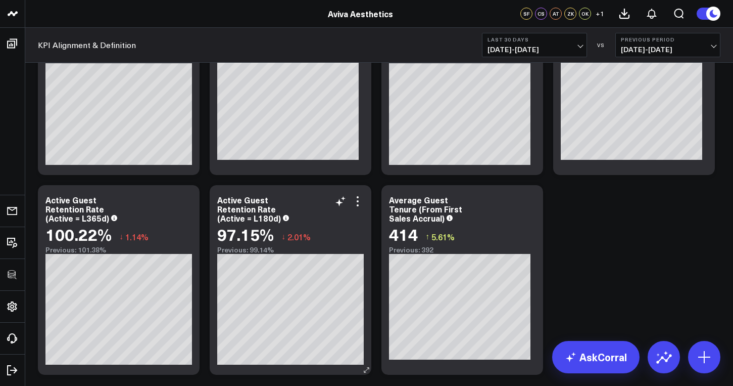
scroll to position [3721, 0]
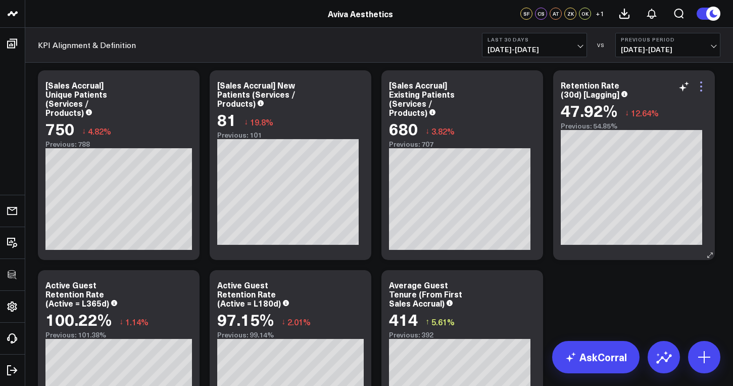
click at [704, 86] on icon at bounding box center [701, 86] width 12 height 12
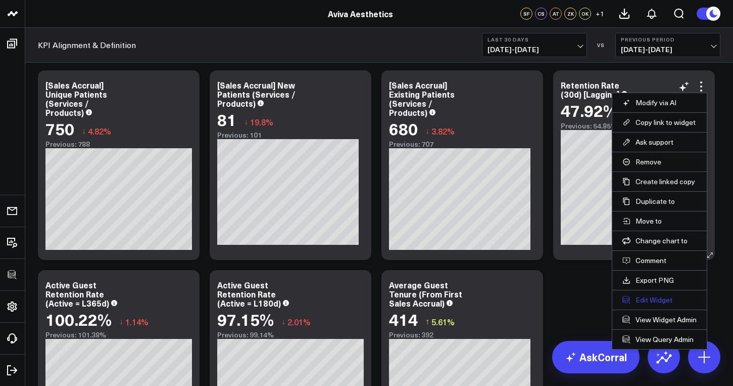
click at [669, 298] on button "Edit Widget" at bounding box center [659, 299] width 74 height 9
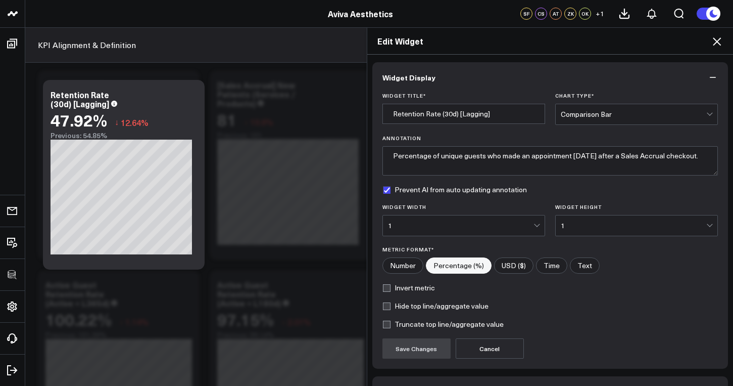
scroll to position [66, 0]
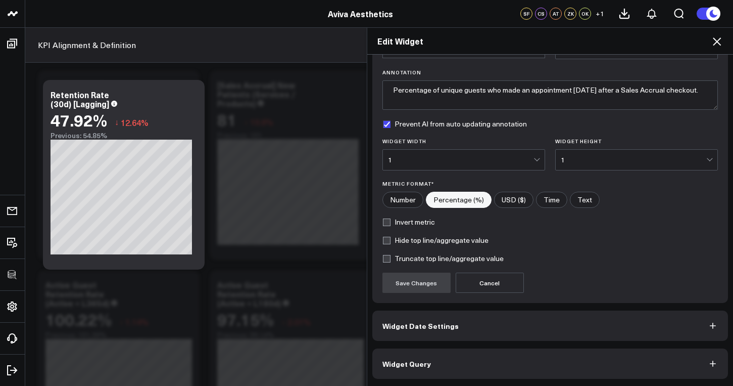
click at [516, 360] on button "Widget Query" at bounding box center [550, 363] width 356 height 30
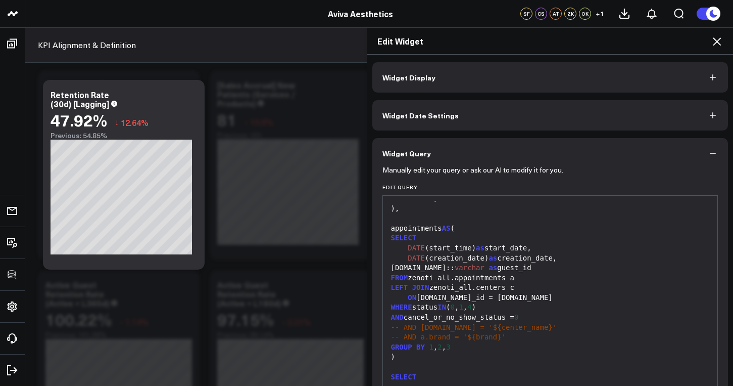
scroll to position [110, 0]
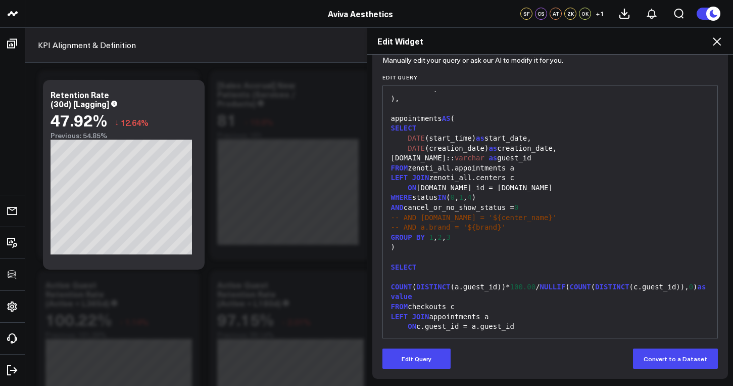
click at [719, 41] on icon at bounding box center [717, 41] width 12 height 12
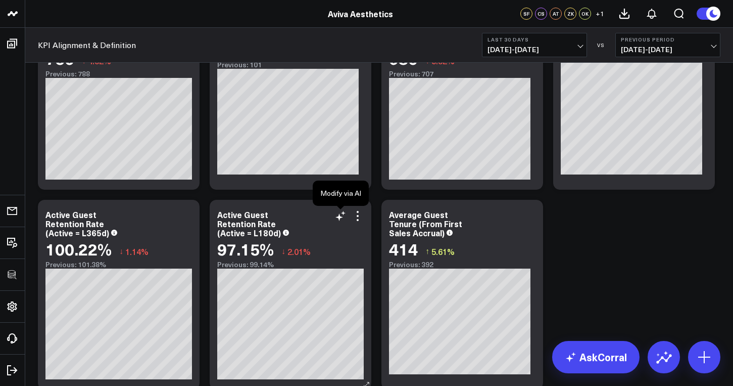
scroll to position [3827, 0]
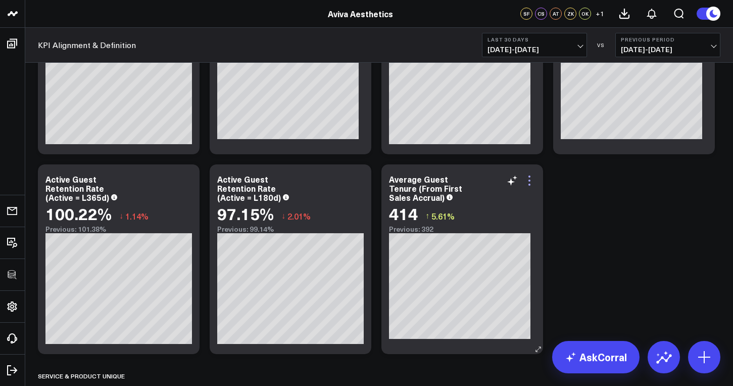
click at [531, 181] on icon at bounding box center [529, 180] width 12 height 12
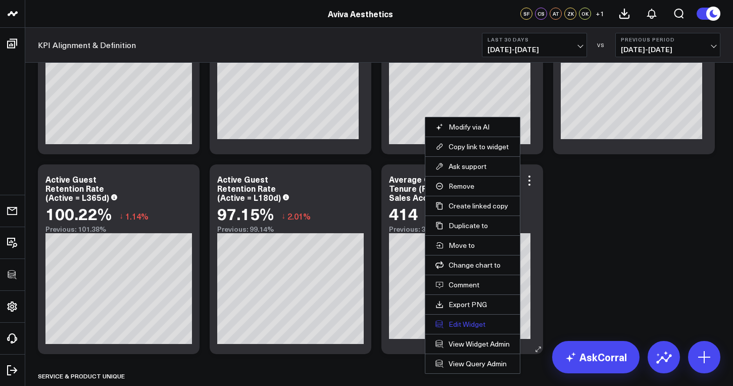
click at [491, 324] on button "Edit Widget" at bounding box center [473, 323] width 74 height 9
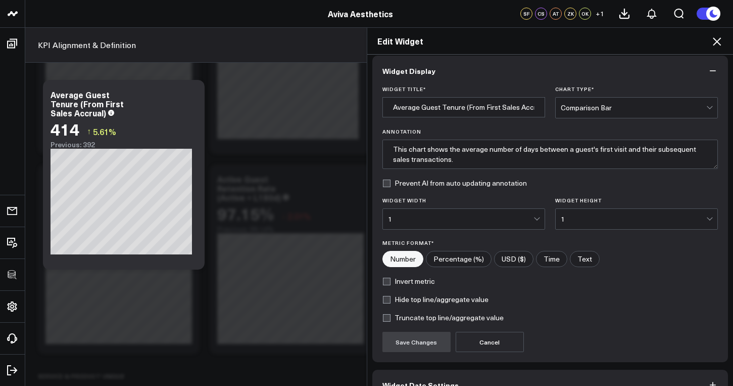
scroll to position [66, 0]
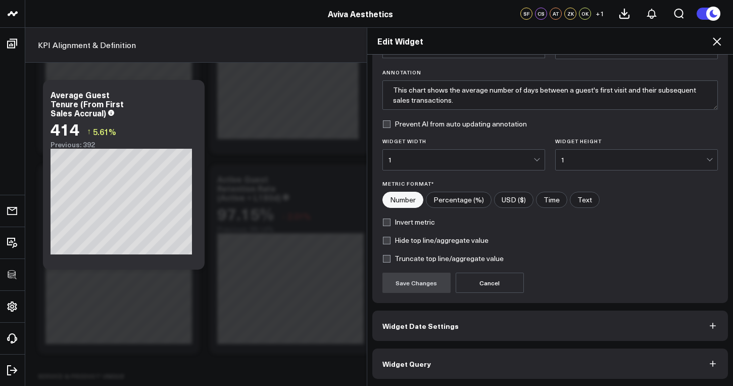
click at [513, 360] on button "Widget Query" at bounding box center [550, 363] width 356 height 30
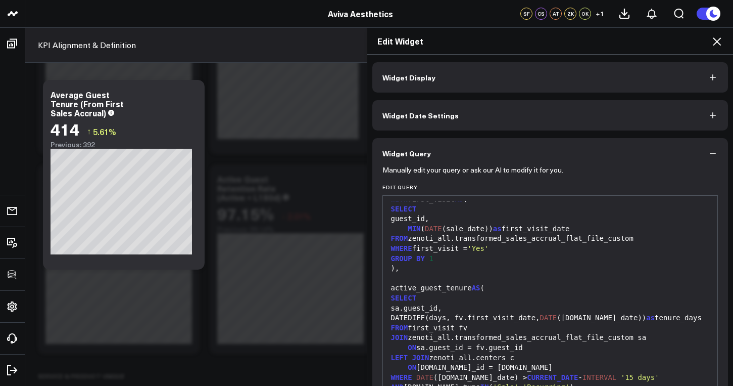
scroll to position [0, 0]
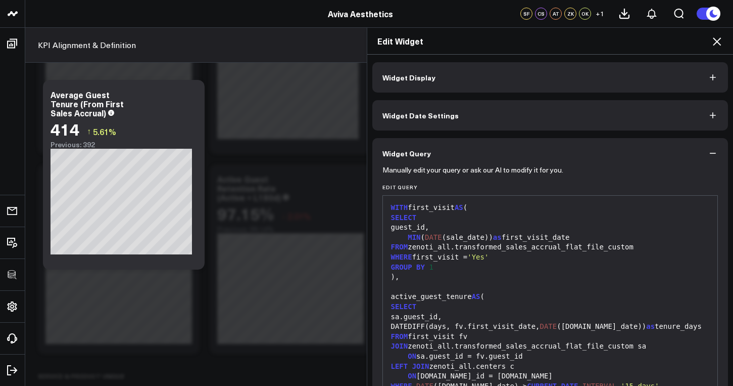
click at [449, 275] on div ")," at bounding box center [550, 277] width 325 height 10
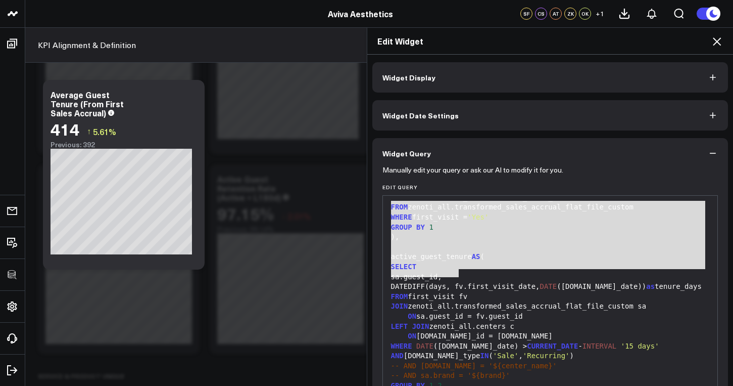
scroll to position [88, 0]
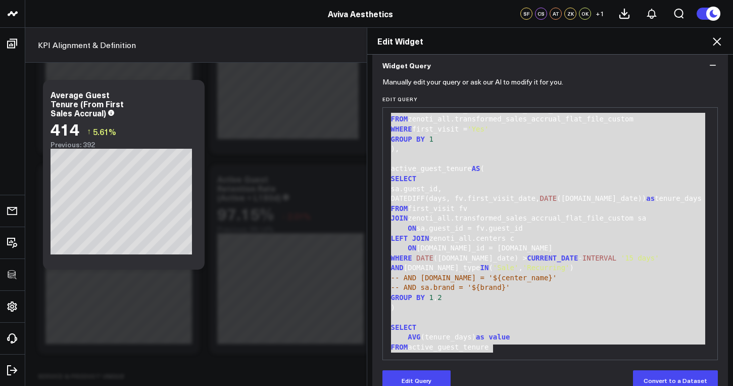
drag, startPoint x: 385, startPoint y: 206, endPoint x: 507, endPoint y: 349, distance: 187.8
click at [507, 349] on div "WITH first_visit AS ( SELECT guest_id, MIN ( DATE (sale_date)) as first_visit_d…" at bounding box center [550, 213] width 325 height 281
copy div "WITH first_visit AS ( SELECT guest_id, MIN ( DATE (sale_date)) as first_visit_d…"
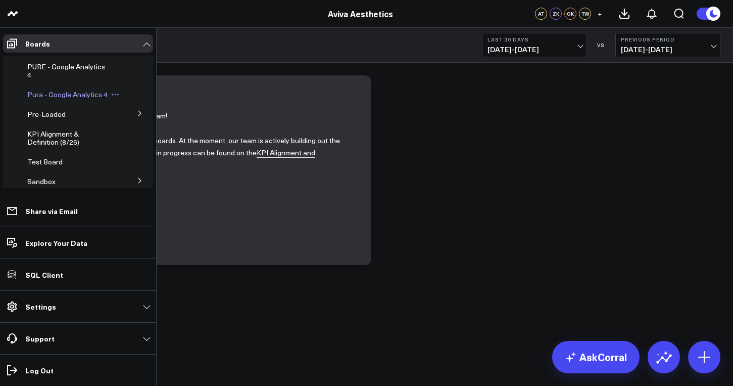
scroll to position [47, 0]
click at [59, 143] on span "KPI Alignment & Definition (8/26)" at bounding box center [53, 136] width 52 height 18
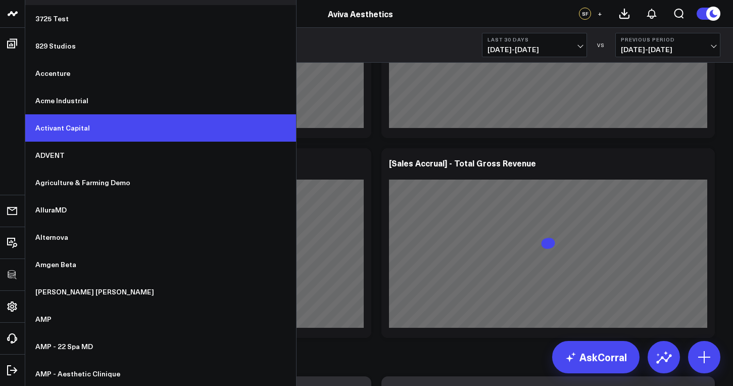
scroll to position [30, 0]
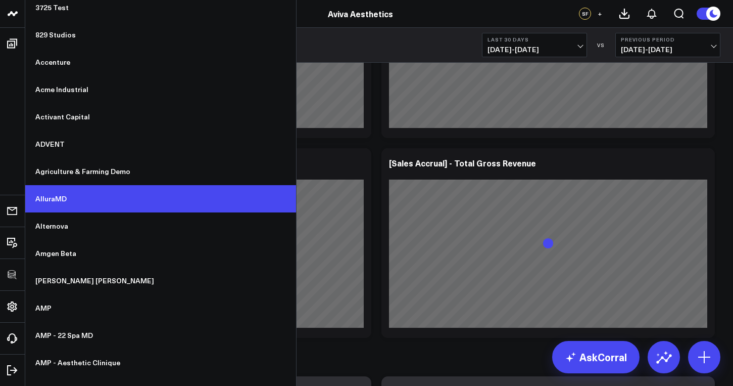
click at [80, 197] on link "AlluraMD" at bounding box center [160, 198] width 271 height 27
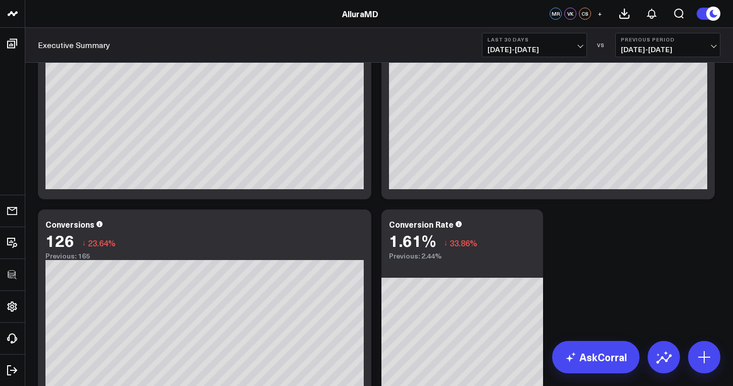
scroll to position [4409, 0]
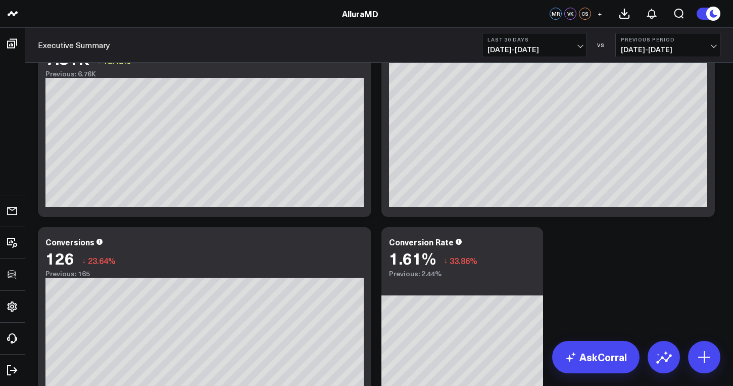
click at [325, 1] on header "3725 Test 829 Studios Accenture Acme Industrial Activant Capital ADVENT Agricul…" at bounding box center [366, 14] width 733 height 28
